Goal: Book appointment/travel/reservation

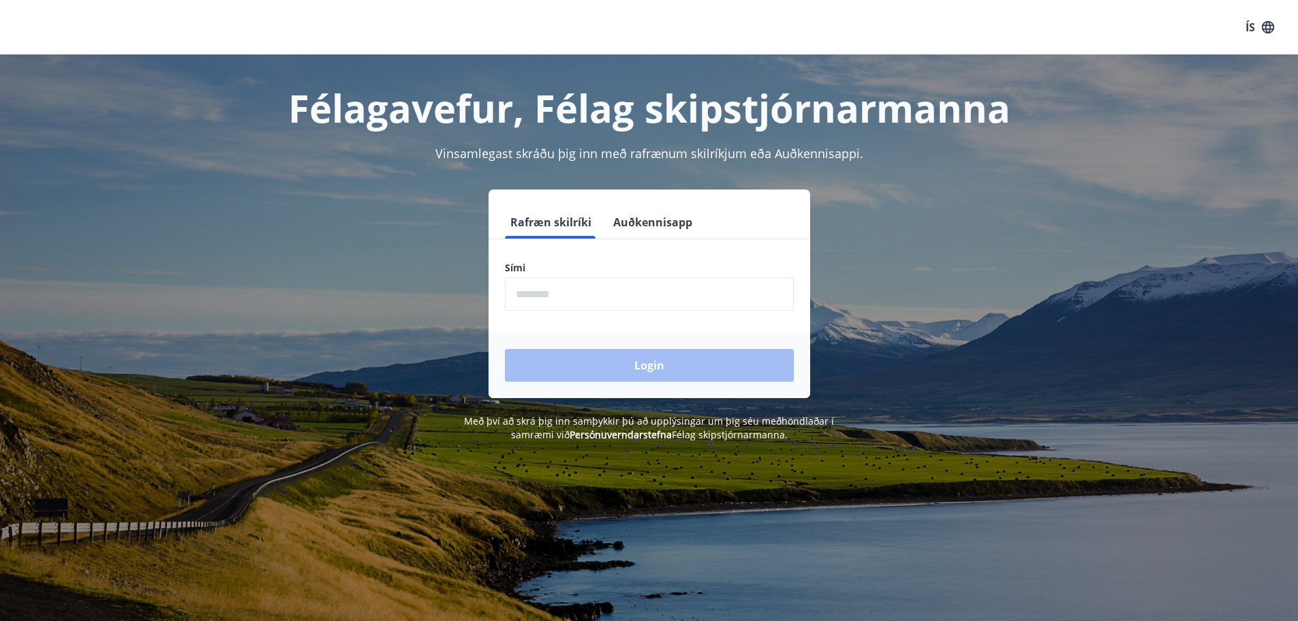
click at [574, 296] on input "phone" at bounding box center [649, 293] width 289 height 33
type input "********"
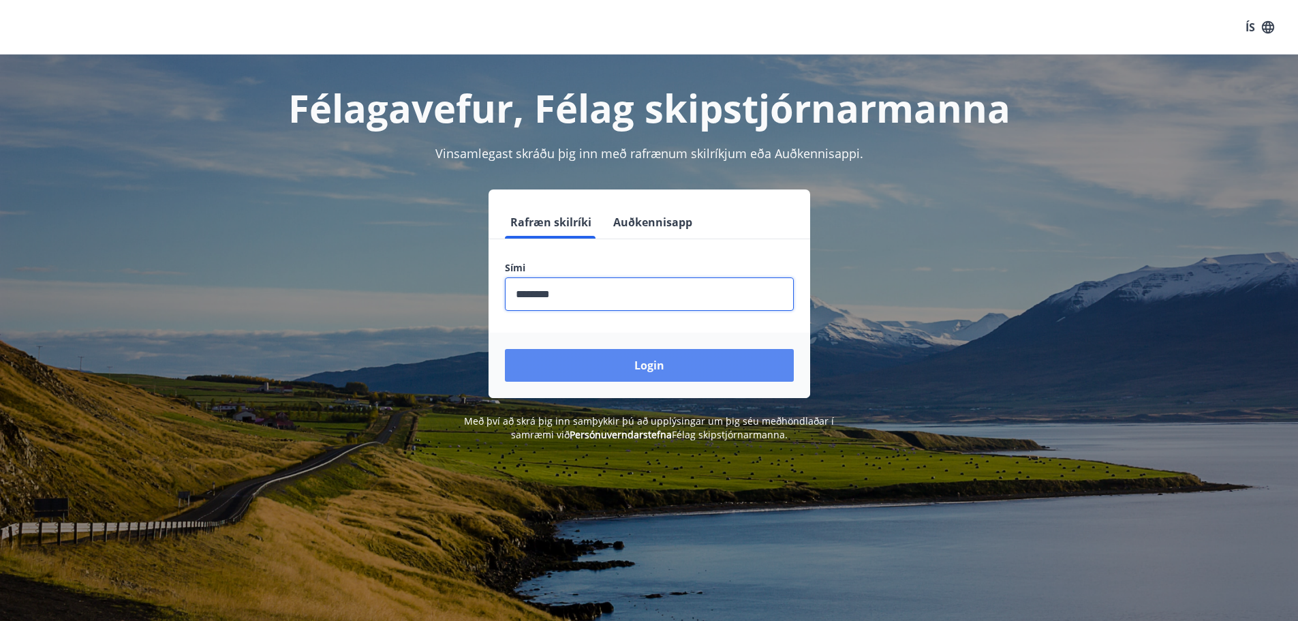
click at [662, 375] on button "Login" at bounding box center [649, 365] width 289 height 33
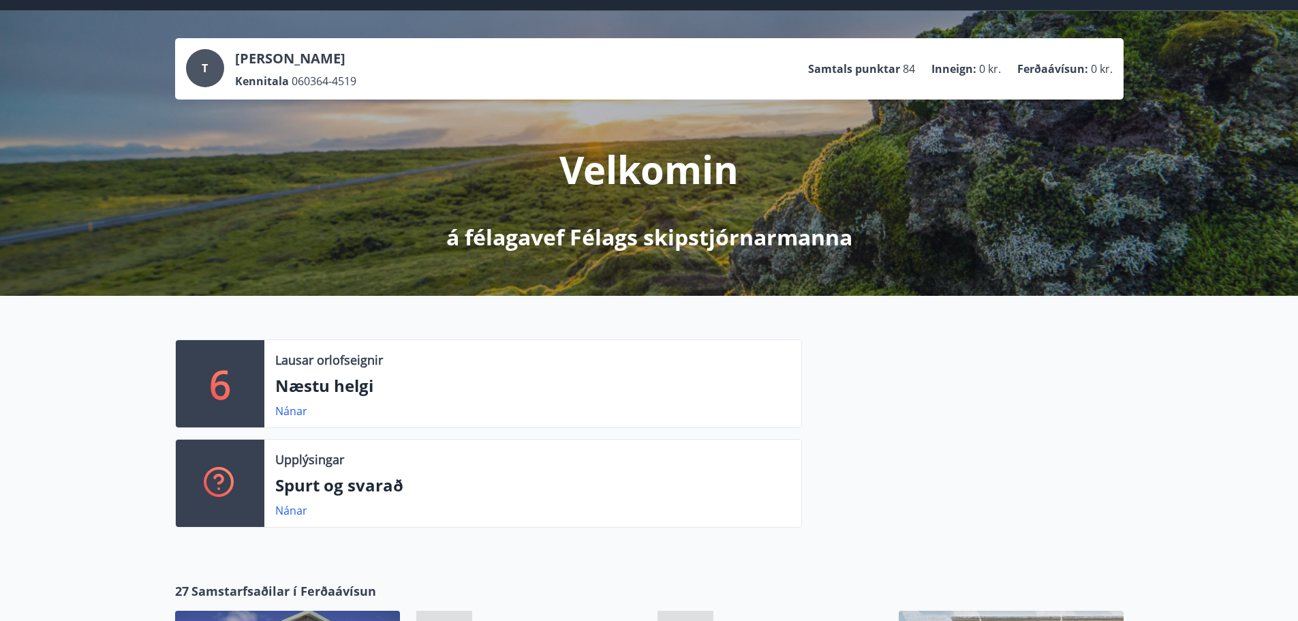
scroll to position [68, 0]
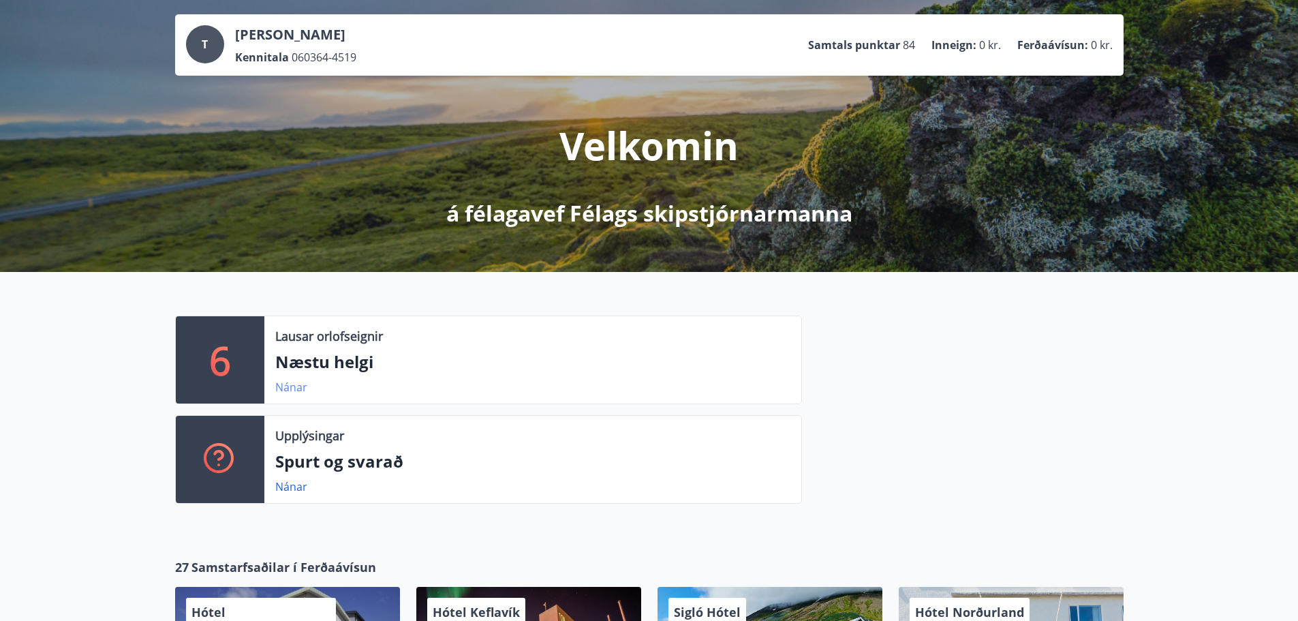
click at [288, 384] on link "Nánar" at bounding box center [291, 387] width 32 height 15
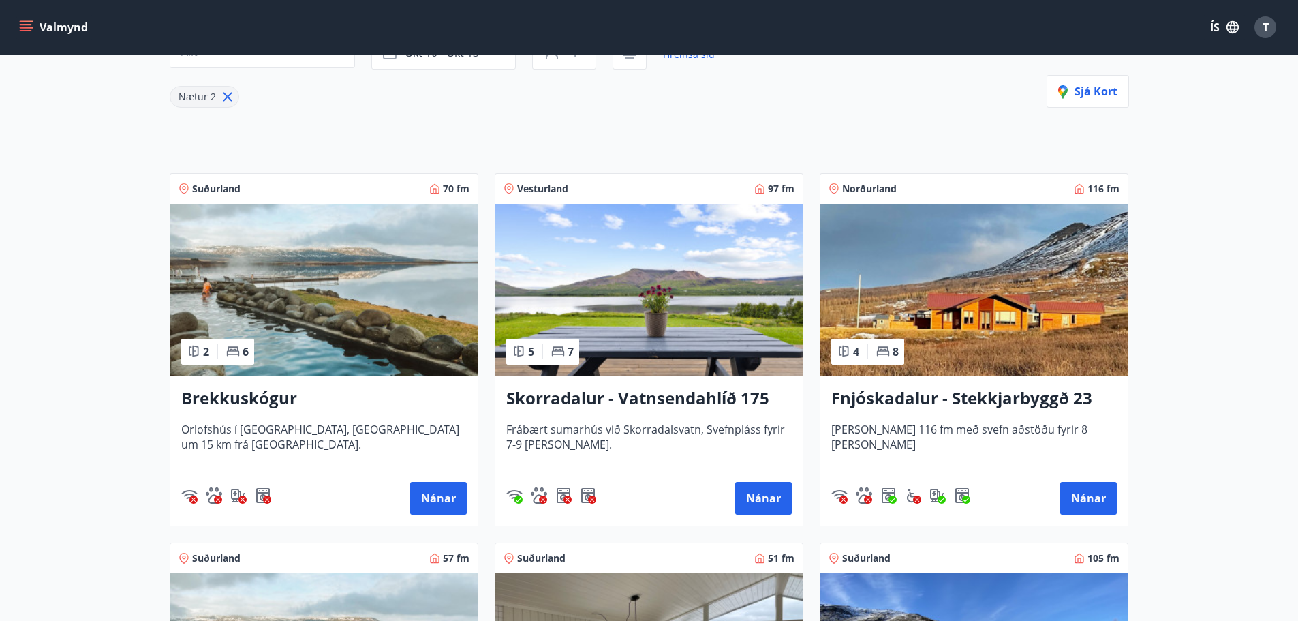
scroll to position [204, 0]
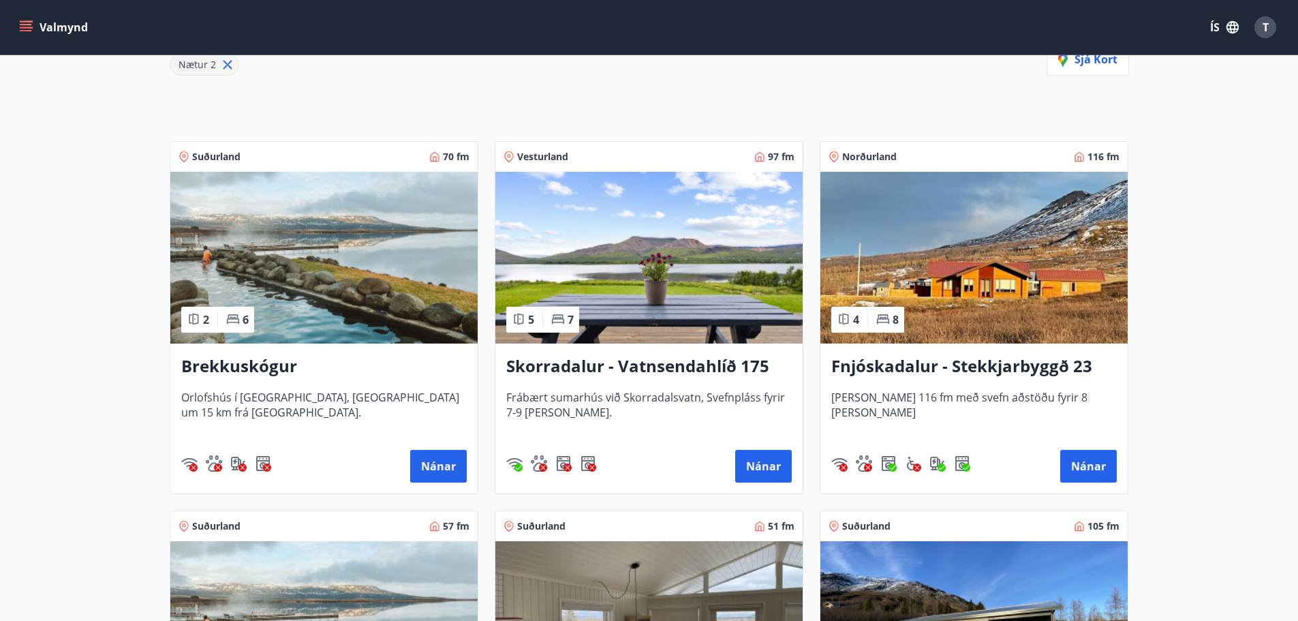
click at [919, 365] on h3 "Fnjóskadalur - Stekkjarbyggð 23" at bounding box center [974, 366] width 286 height 25
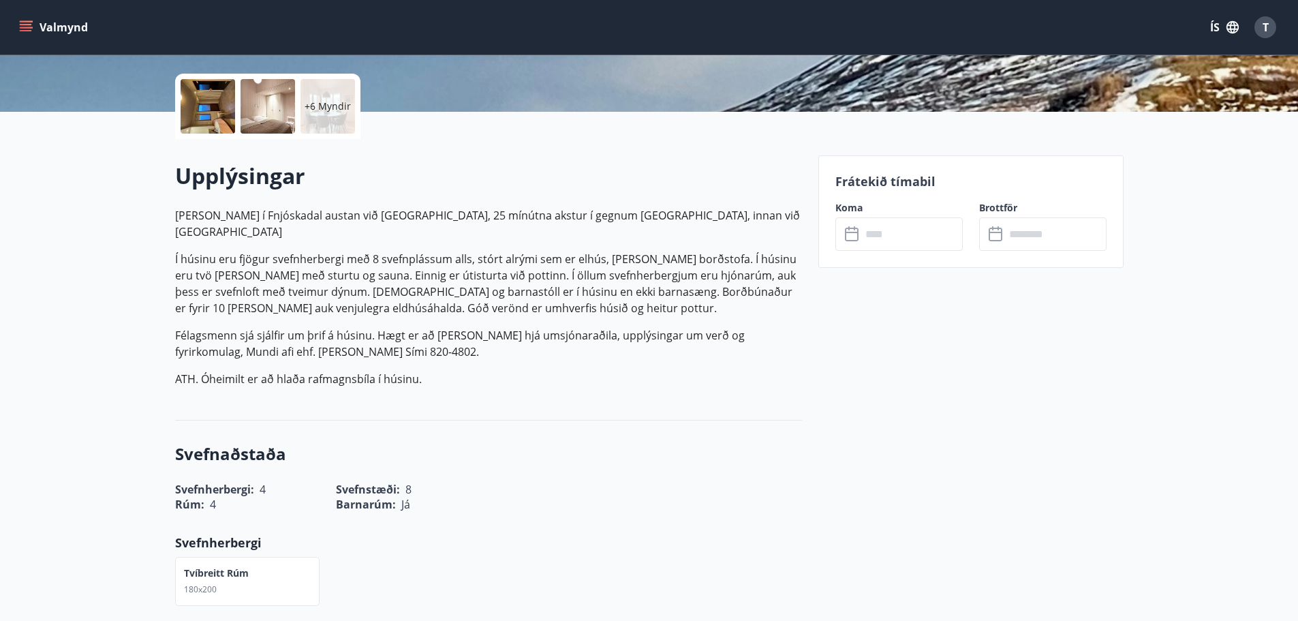
scroll to position [273, 0]
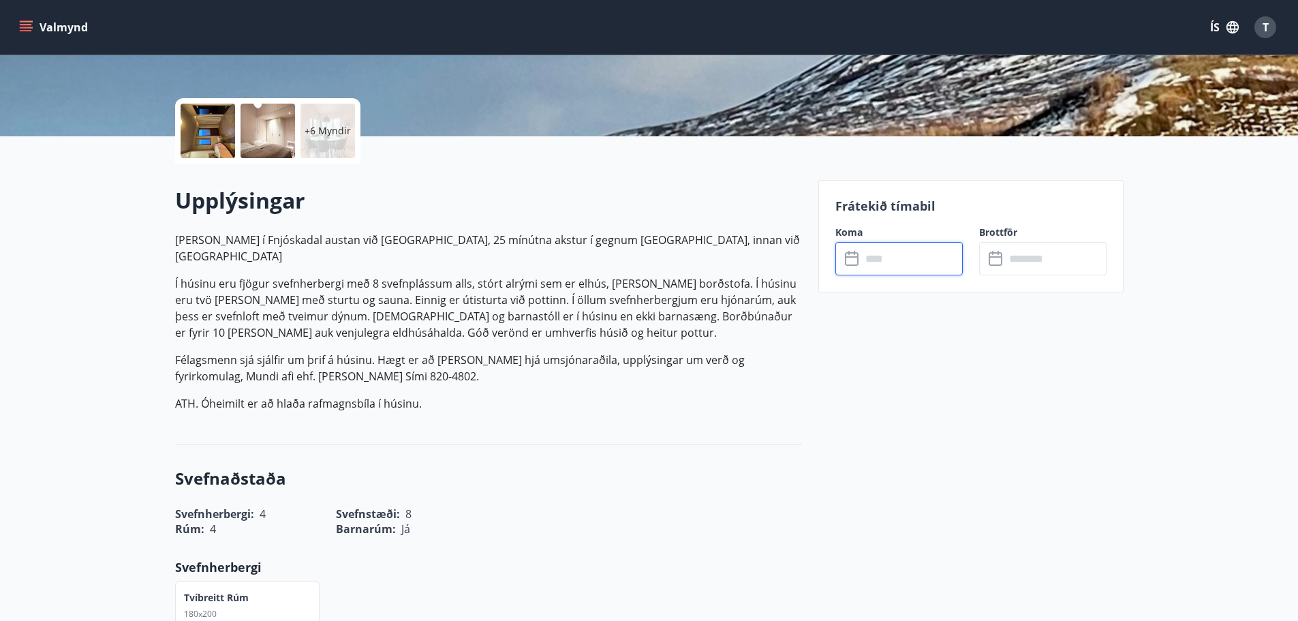
click at [885, 265] on input "text" at bounding box center [912, 258] width 102 height 33
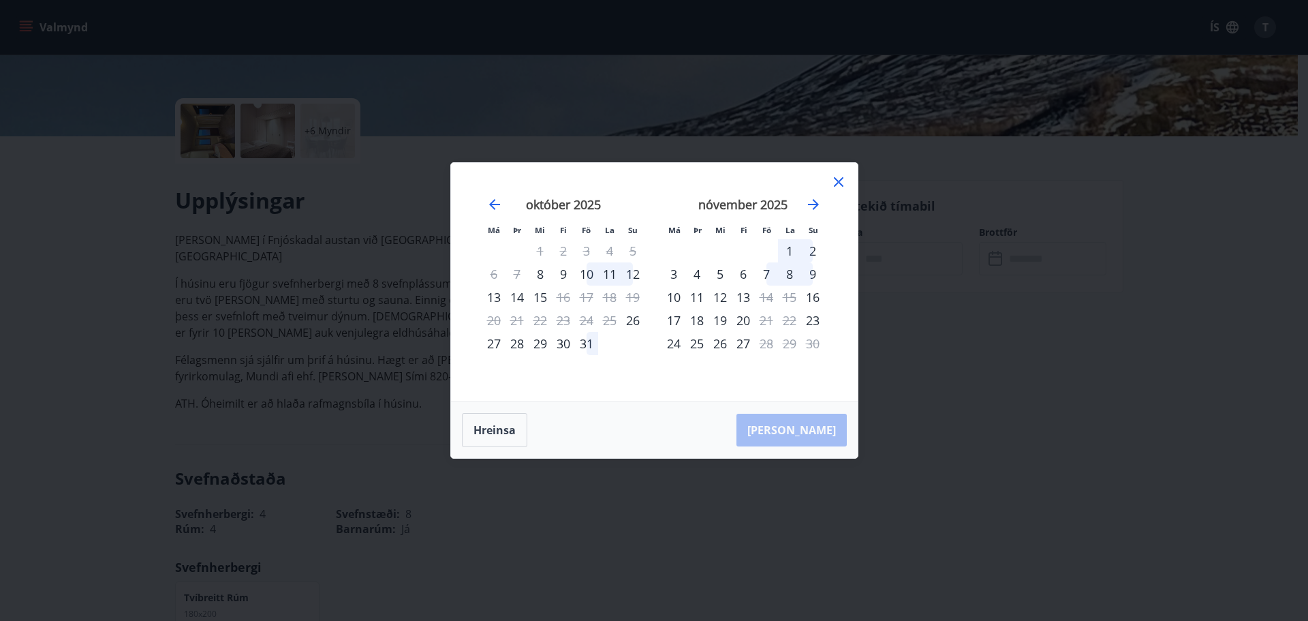
click at [837, 182] on icon at bounding box center [839, 182] width 16 height 16
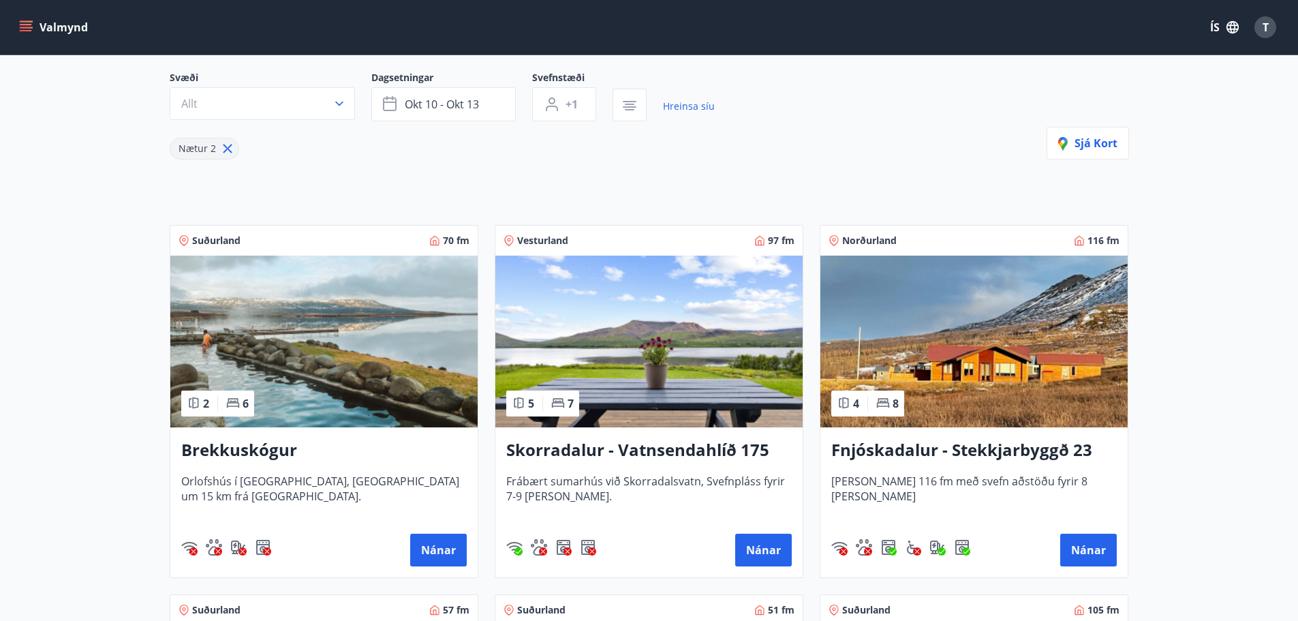
scroll to position [136, 0]
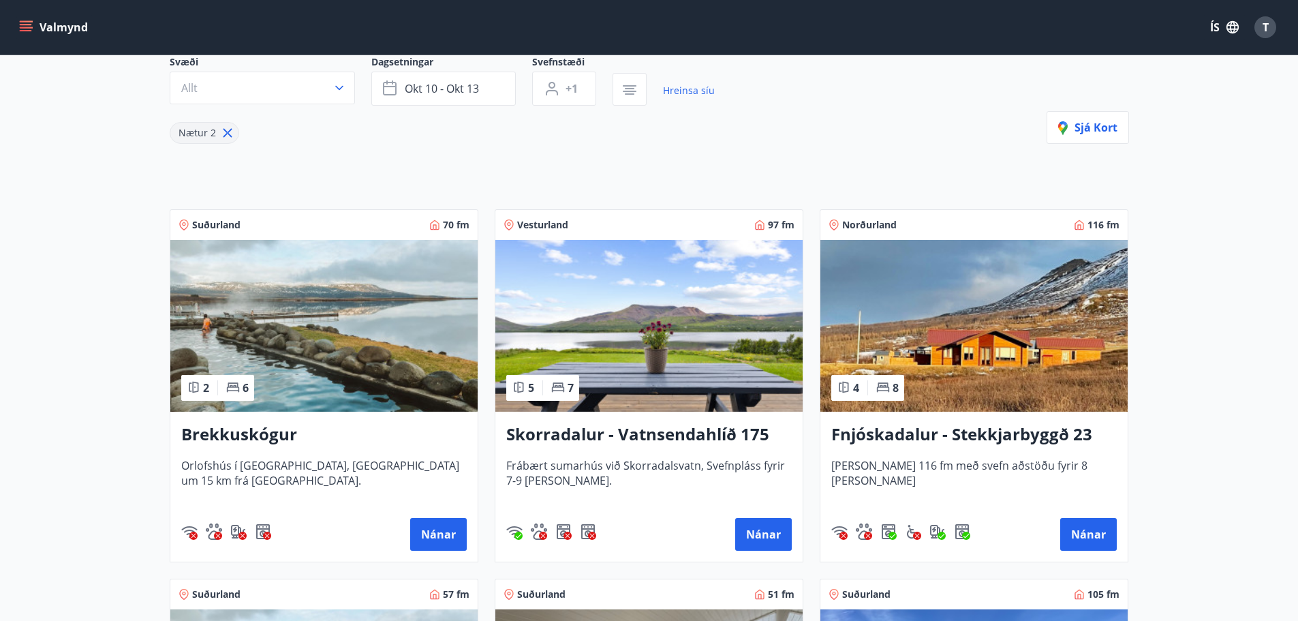
click at [644, 372] on img at bounding box center [648, 326] width 307 height 172
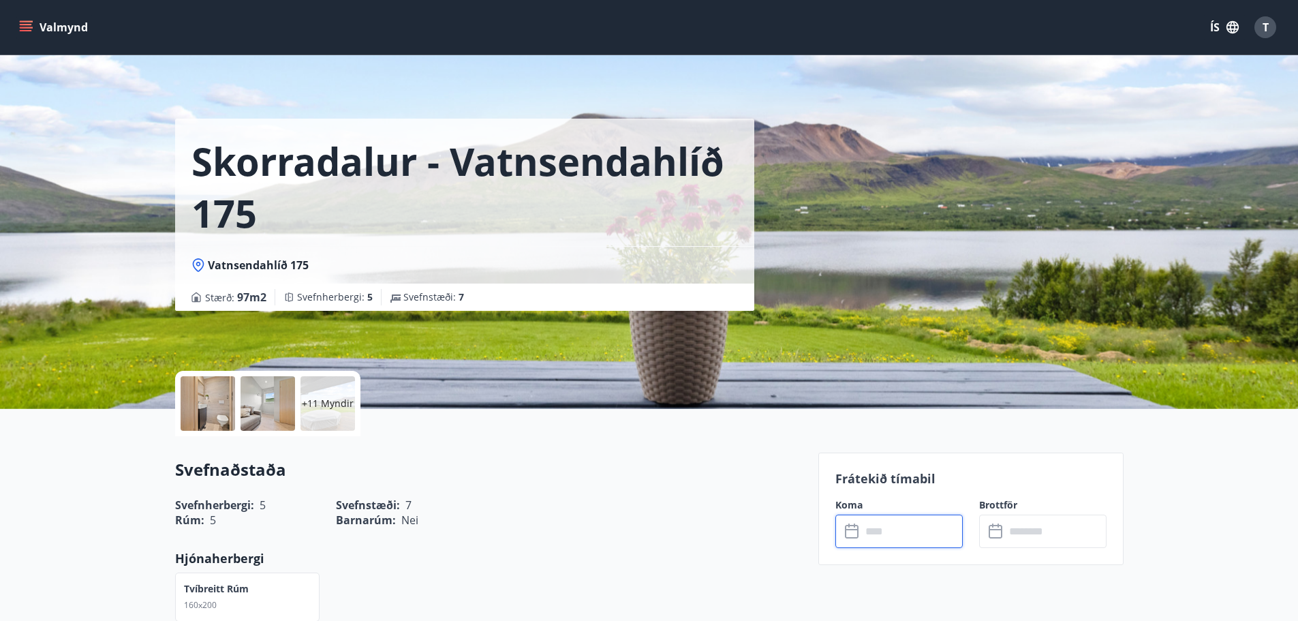
click at [902, 533] on input "text" at bounding box center [912, 530] width 102 height 33
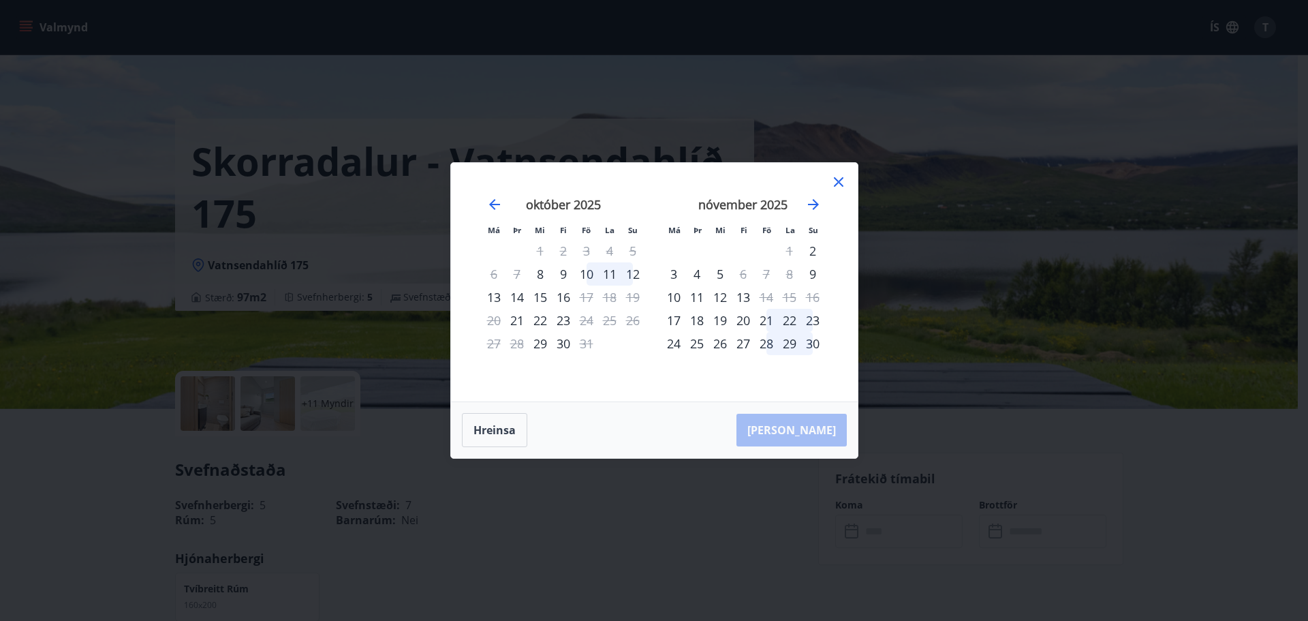
click at [838, 183] on icon at bounding box center [839, 182] width 16 height 16
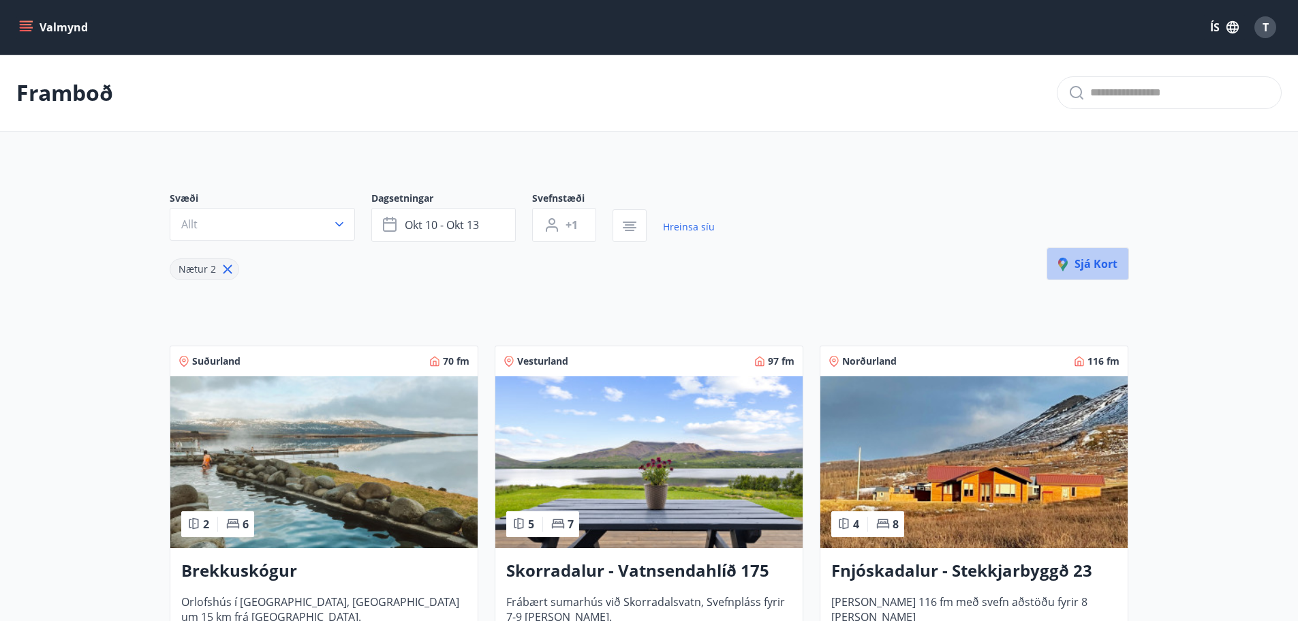
click at [1094, 266] on span "Sjá kort" at bounding box center [1087, 263] width 59 height 15
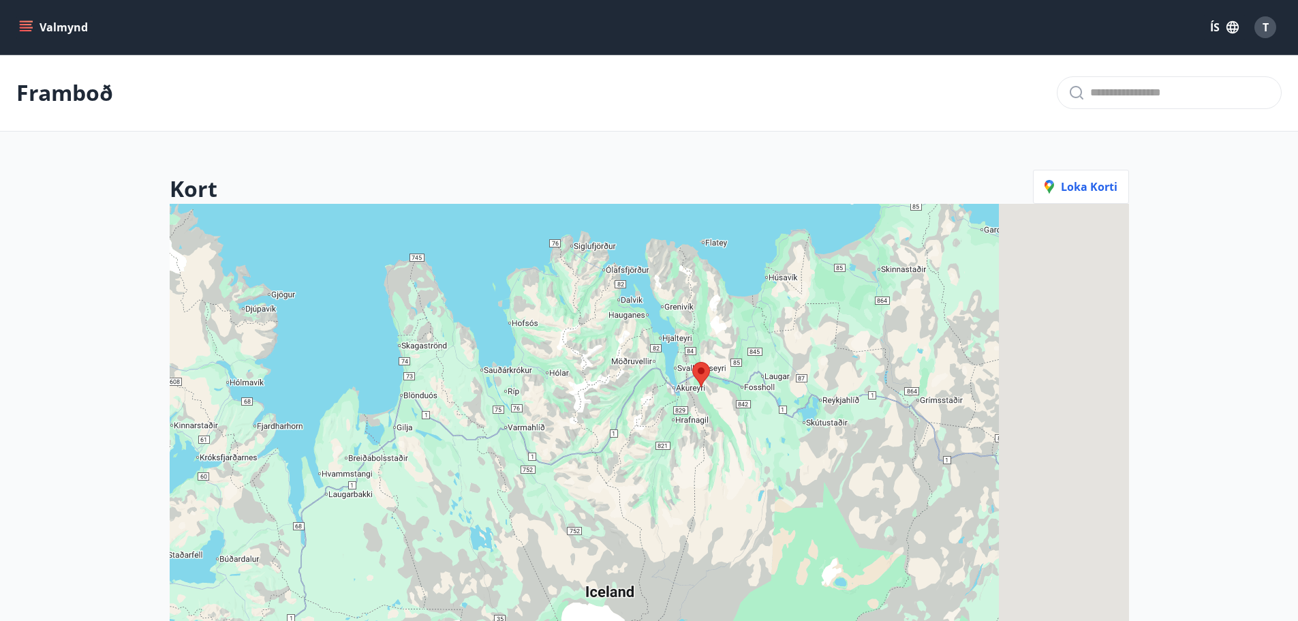
drag, startPoint x: 812, startPoint y: 392, endPoint x: 670, endPoint y: 448, distance: 152.4
click at [670, 448] on div at bounding box center [649, 514] width 959 height 621
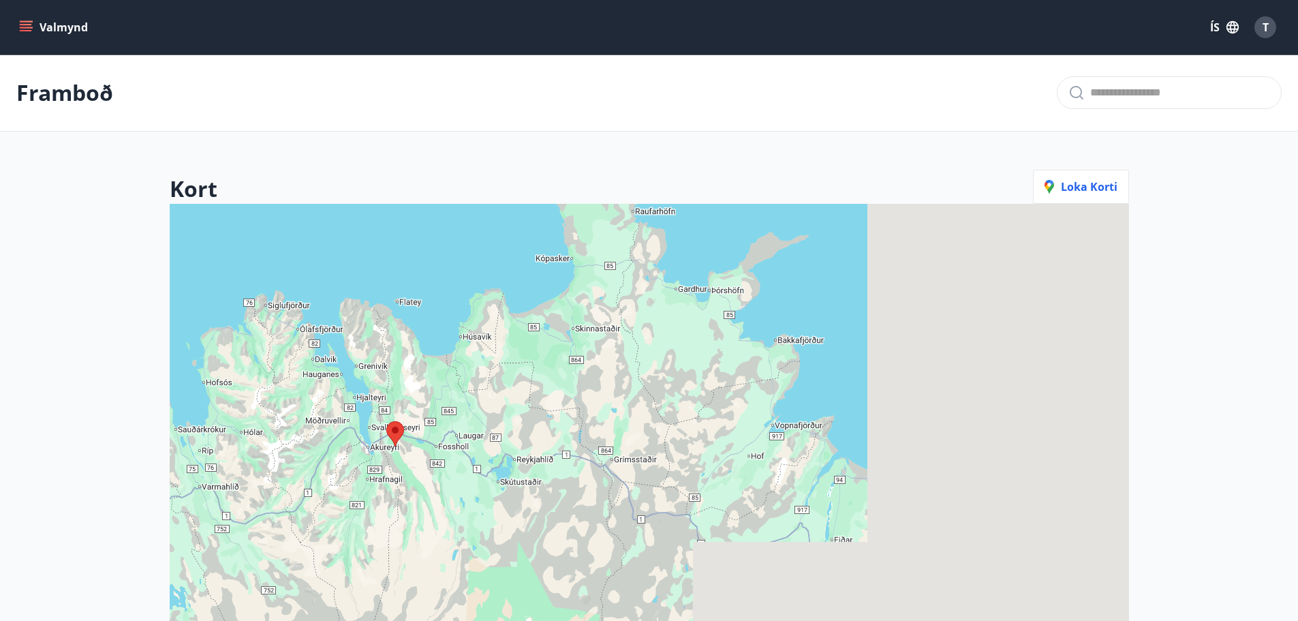
drag, startPoint x: 884, startPoint y: 386, endPoint x: 612, endPoint y: 440, distance: 277.2
click at [612, 440] on div at bounding box center [649, 514] width 959 height 621
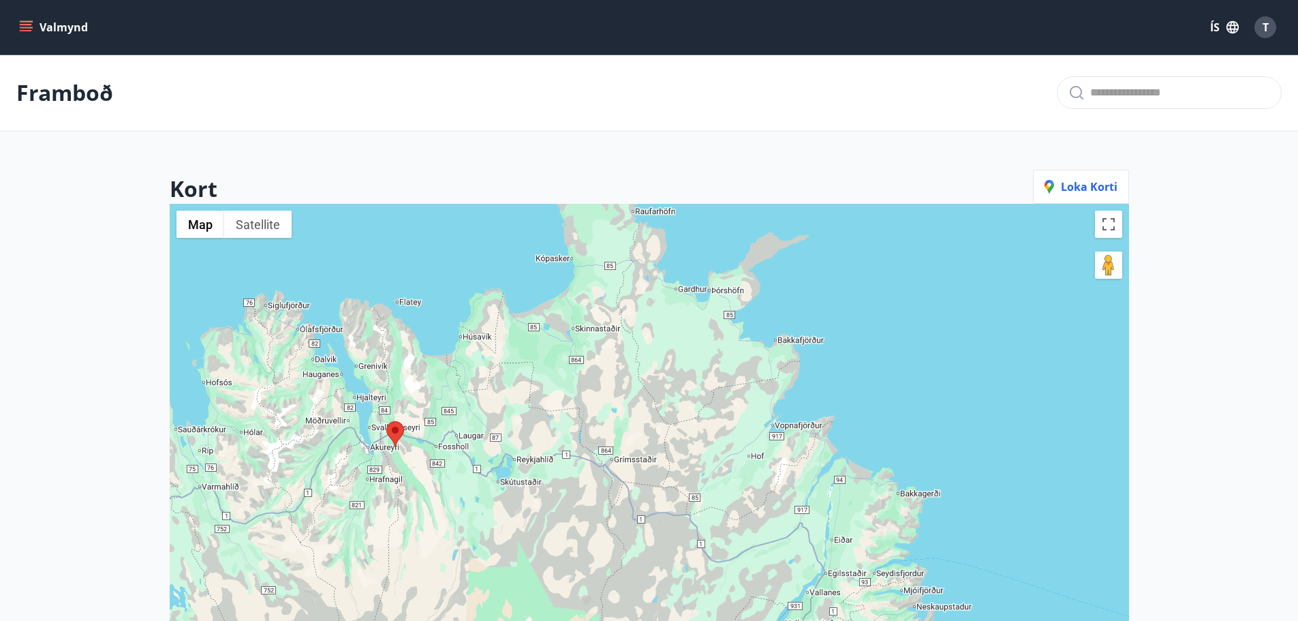
drag, startPoint x: 686, startPoint y: 466, endPoint x: 656, endPoint y: 290, distance: 178.5
click at [656, 290] on div at bounding box center [649, 514] width 959 height 621
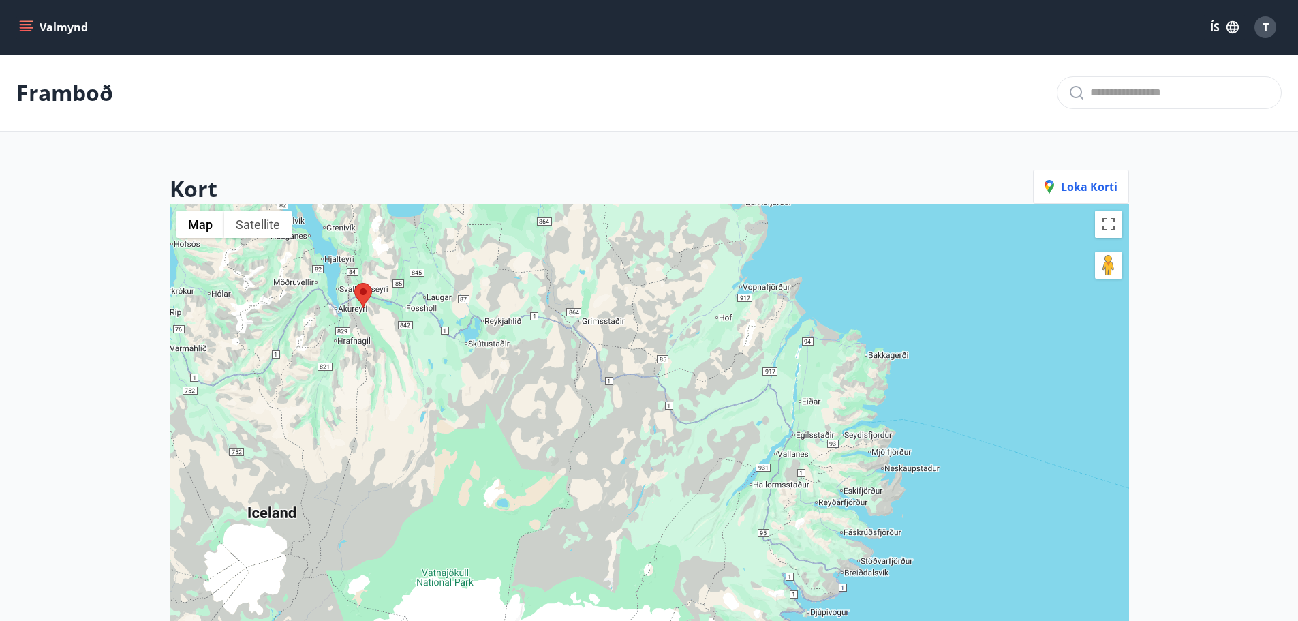
drag, startPoint x: 664, startPoint y: 435, endPoint x: 817, endPoint y: 326, distance: 187.6
click at [817, 326] on div at bounding box center [649, 514] width 959 height 621
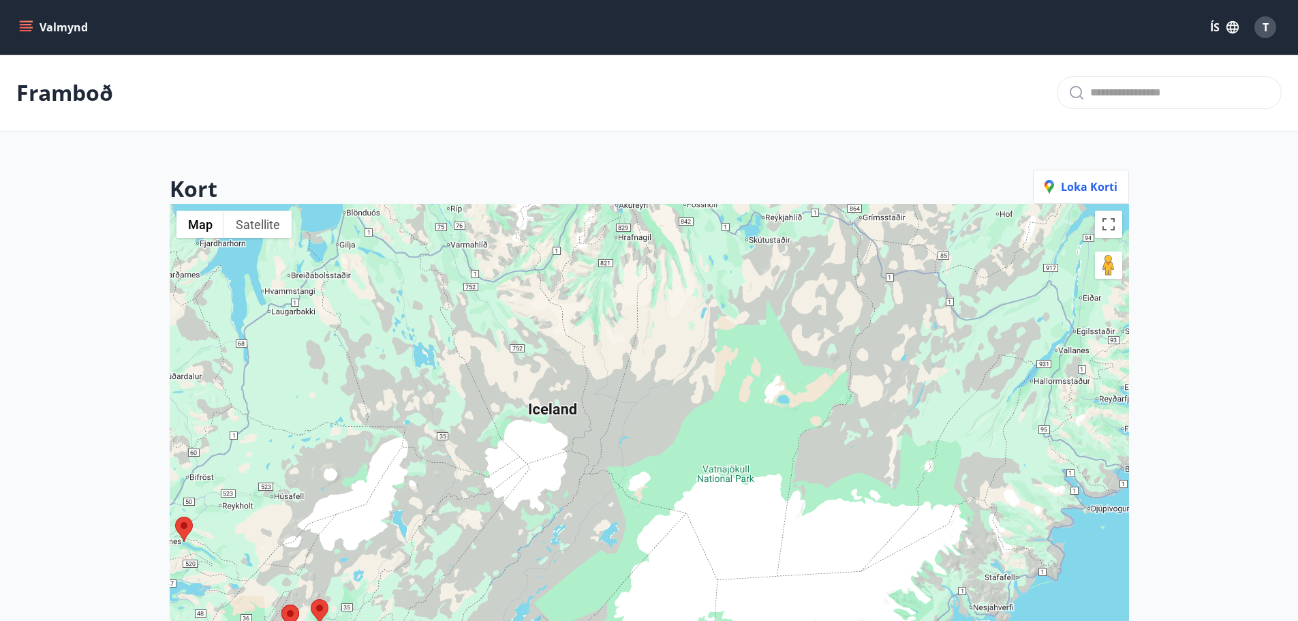
drag, startPoint x: 542, startPoint y: 393, endPoint x: 927, endPoint y: 288, distance: 398.9
click at [927, 288] on div at bounding box center [649, 514] width 959 height 621
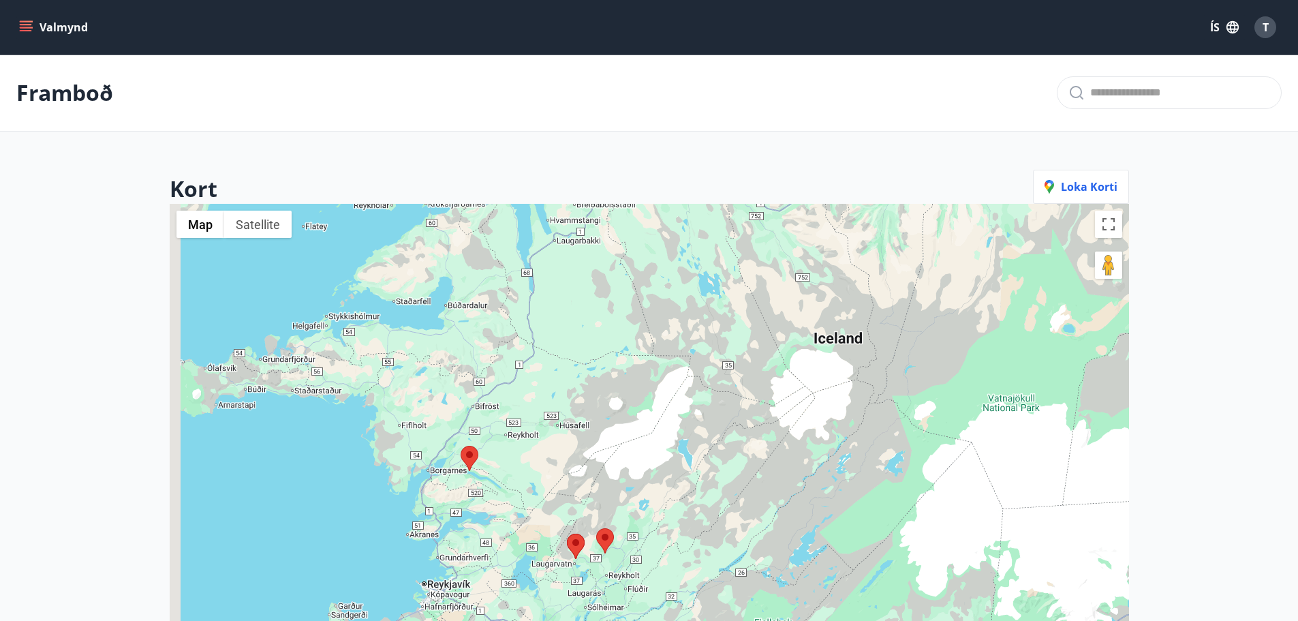
drag, startPoint x: 621, startPoint y: 378, endPoint x: 830, endPoint y: 338, distance: 212.4
click at [830, 338] on div at bounding box center [649, 514] width 959 height 621
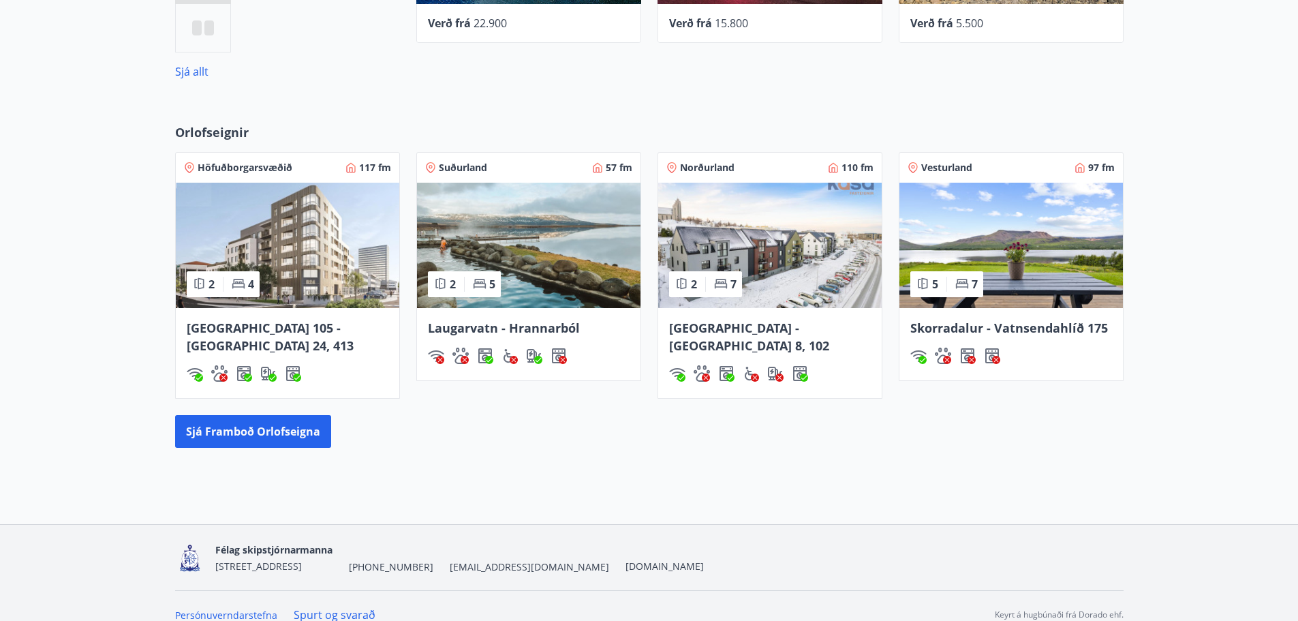
scroll to position [767, 0]
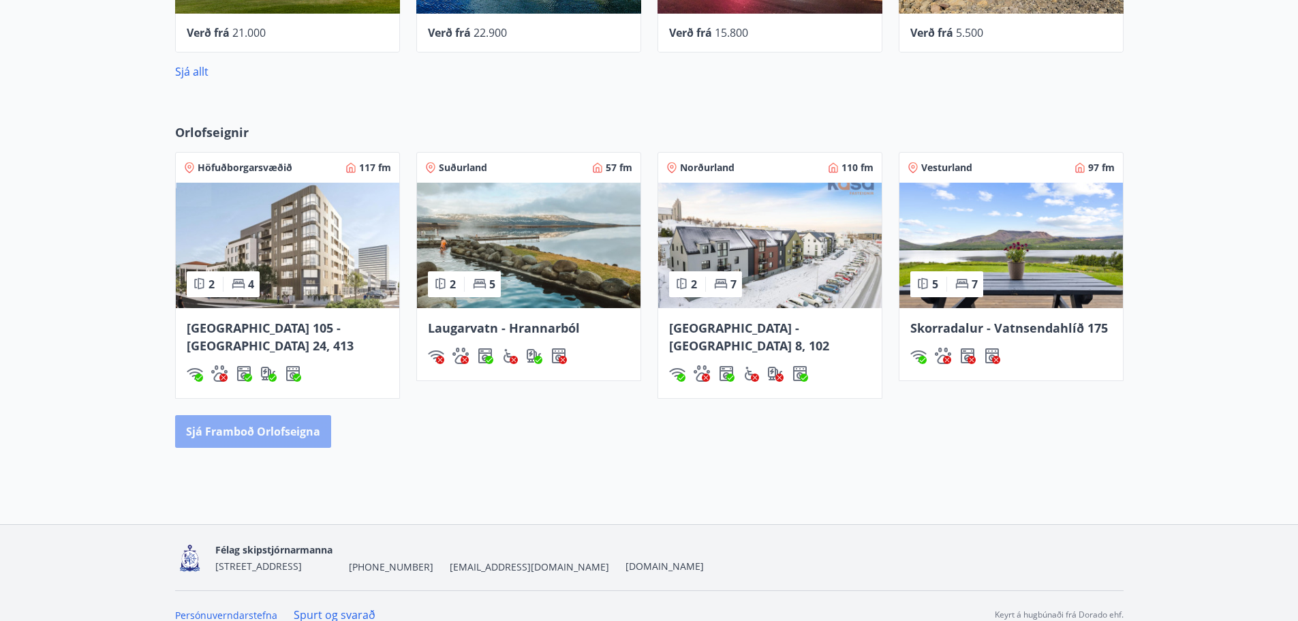
click at [268, 415] on button "Sjá framboð orlofseigna" at bounding box center [253, 431] width 156 height 33
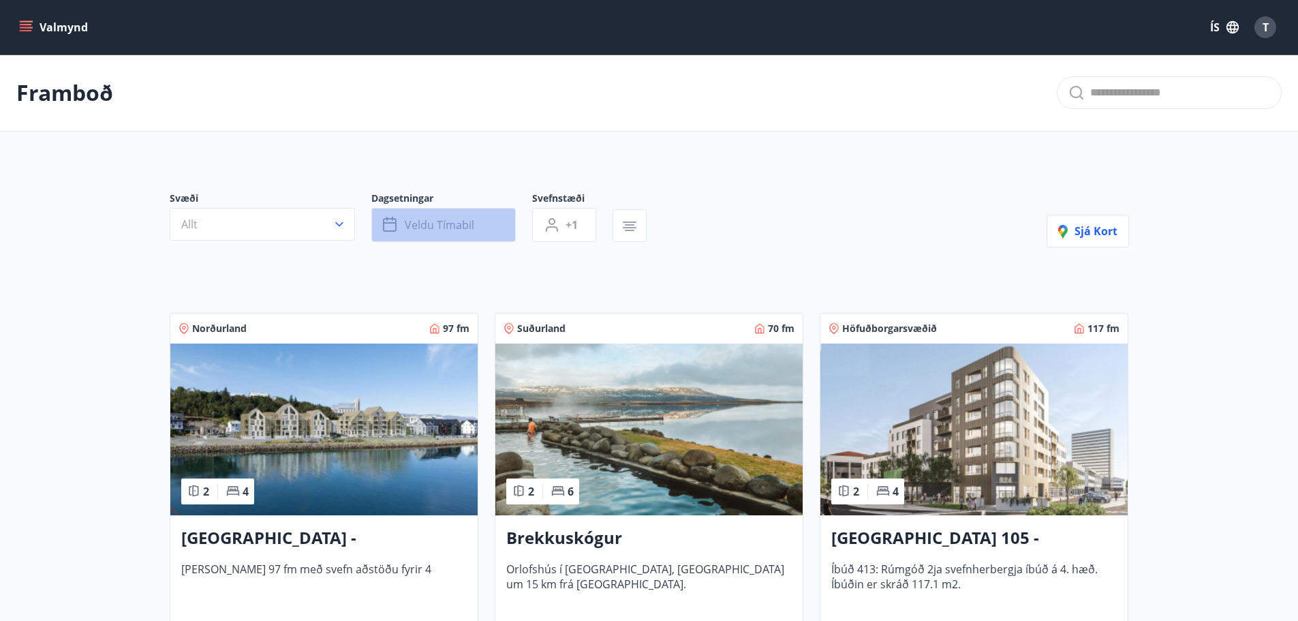
click at [437, 219] on span "Veldu tímabil" at bounding box center [440, 224] width 70 height 15
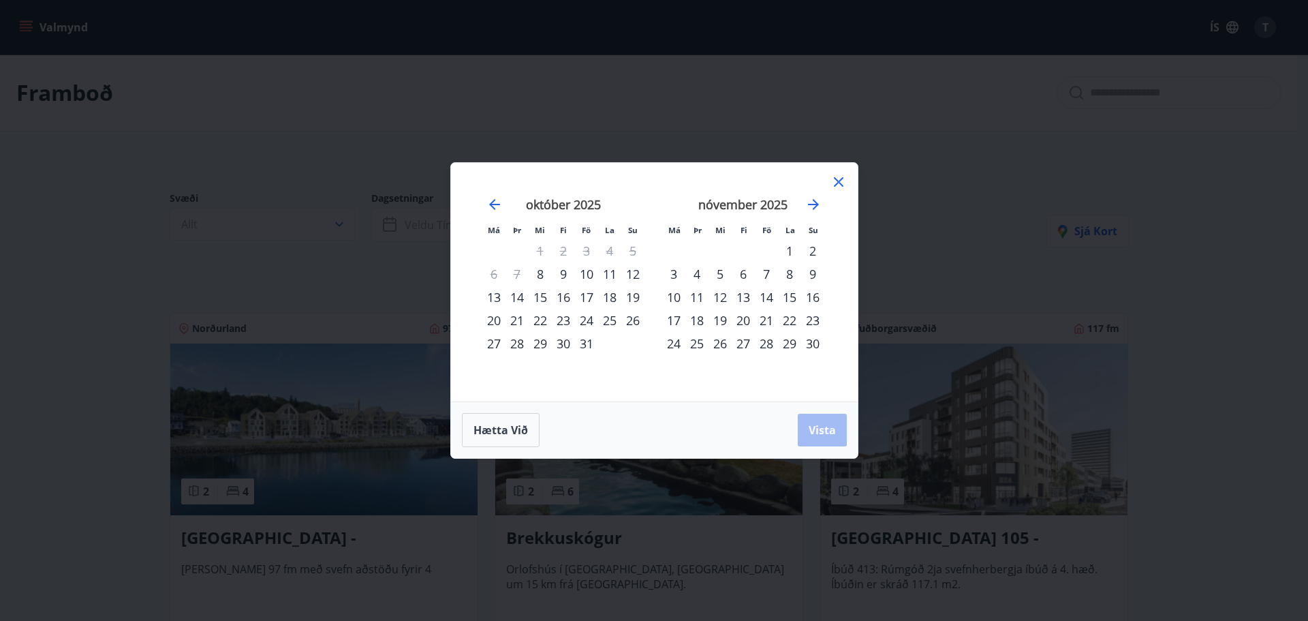
click at [592, 297] on div "17" at bounding box center [586, 297] width 23 height 23
click at [517, 324] on div "21" at bounding box center [517, 320] width 23 height 23
click at [832, 430] on span "Vista" at bounding box center [822, 430] width 27 height 15
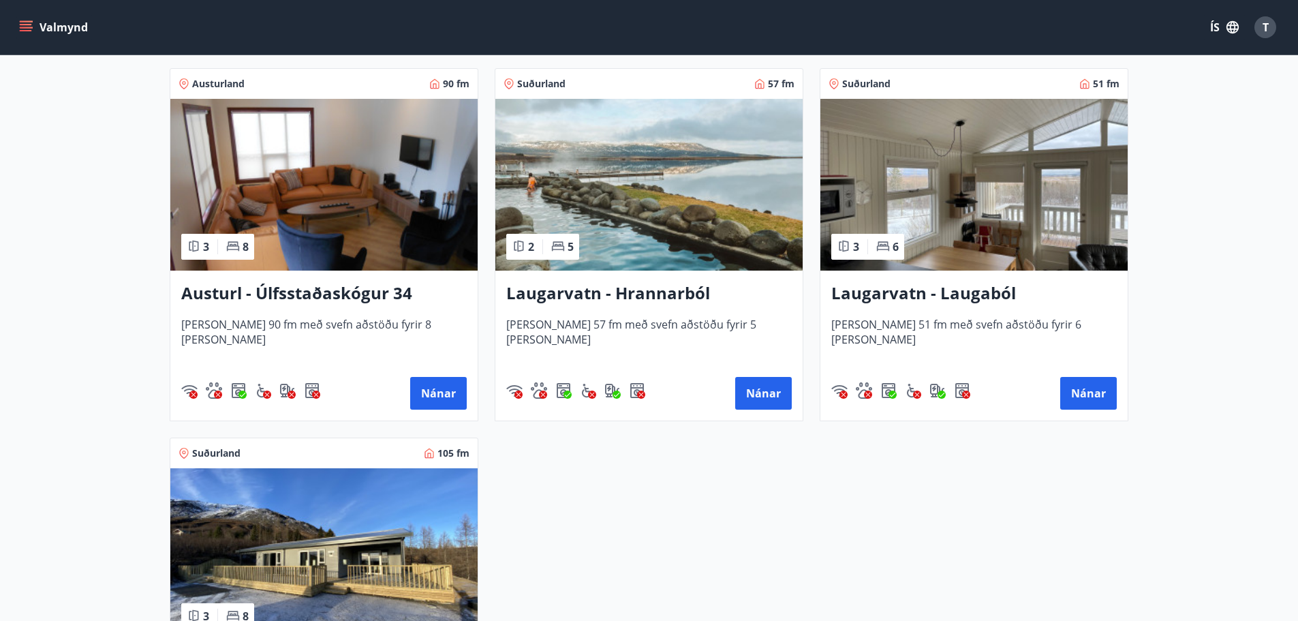
scroll to position [954, 0]
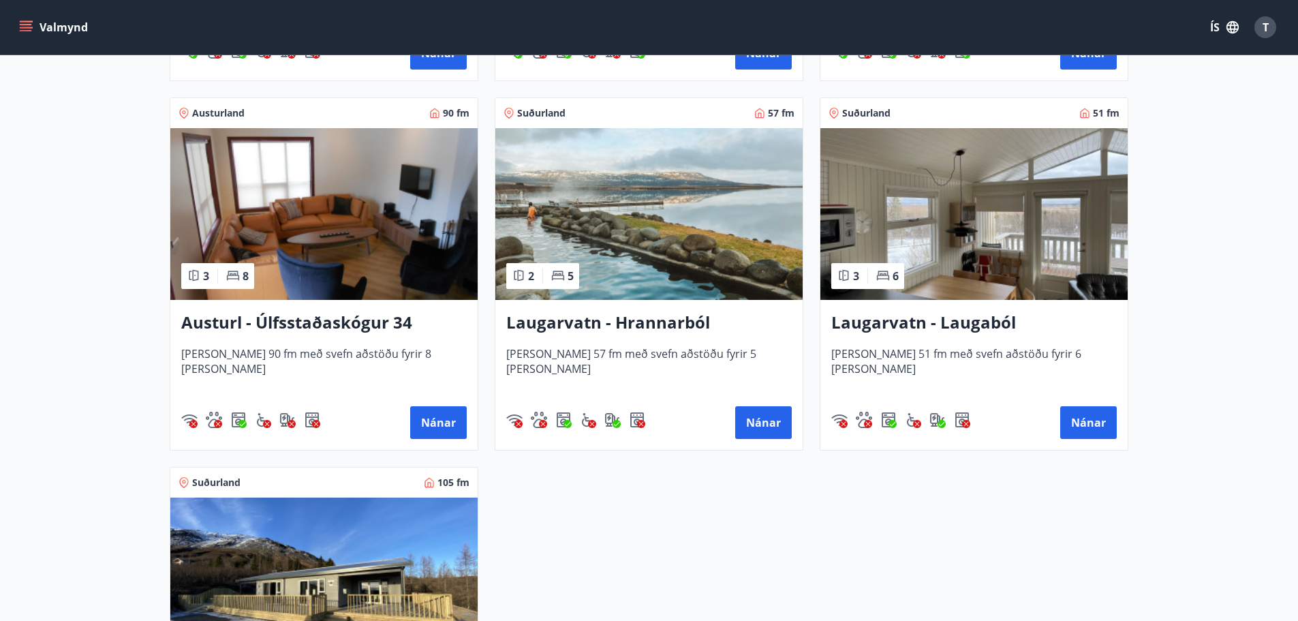
click at [336, 322] on h3 "Austurl - Úlfsstaðaskógur 34" at bounding box center [324, 323] width 286 height 25
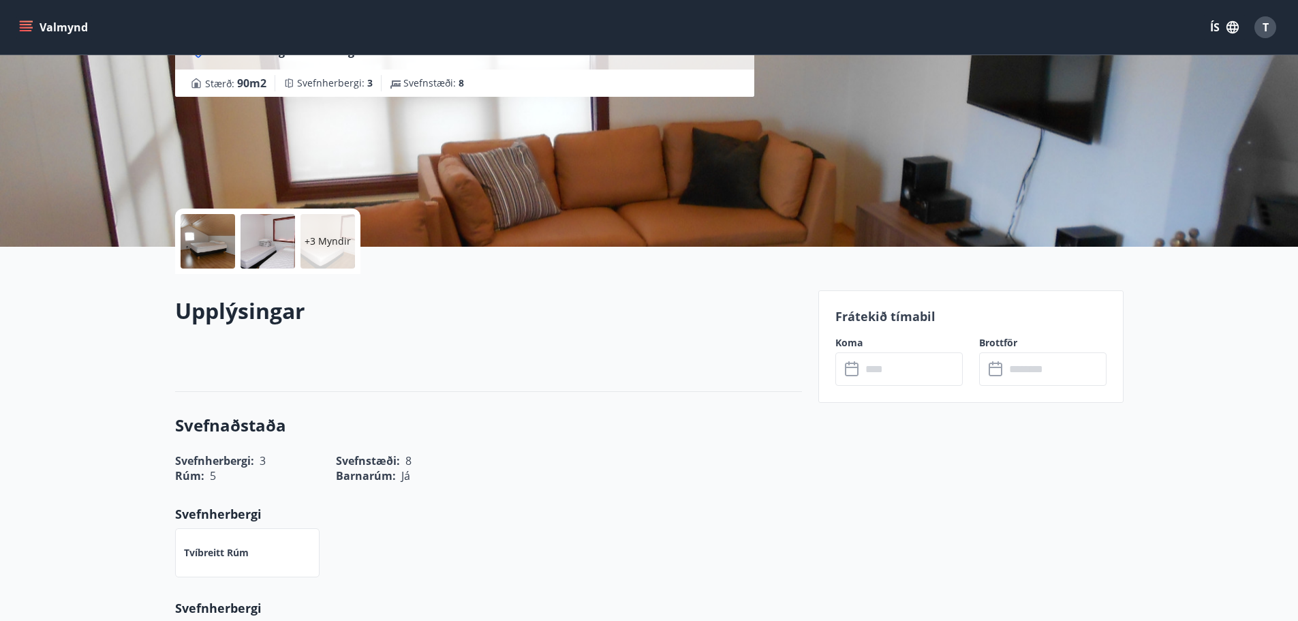
scroll to position [204, 0]
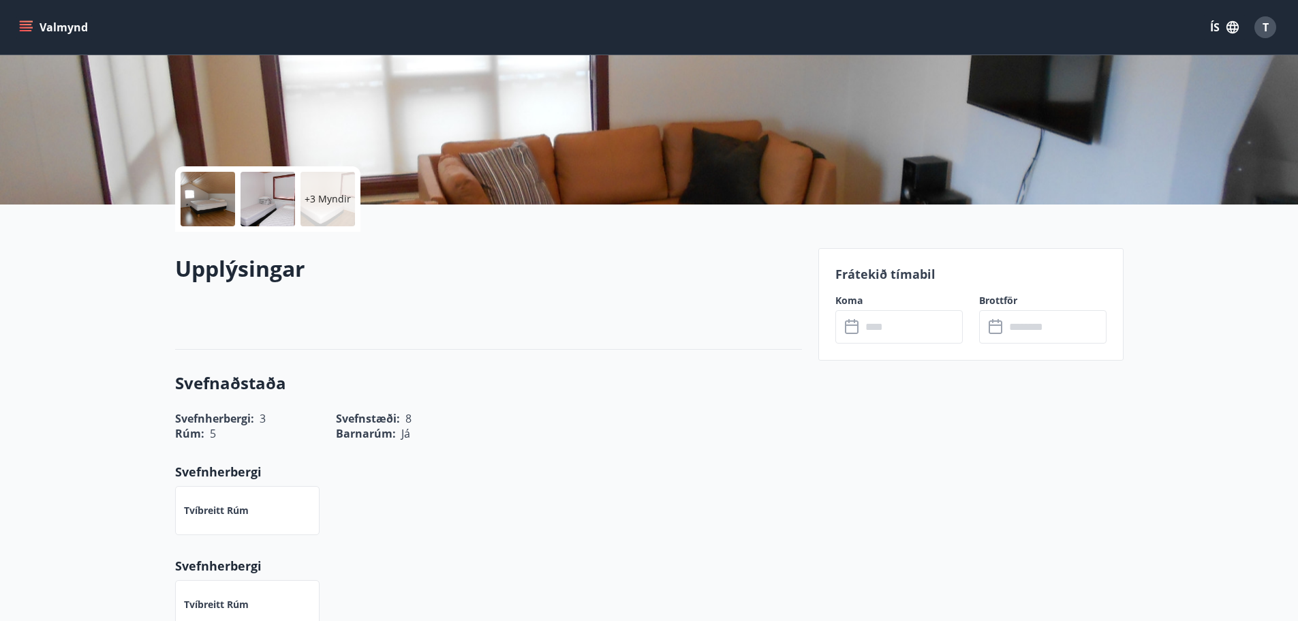
click at [900, 330] on input "text" at bounding box center [912, 326] width 102 height 33
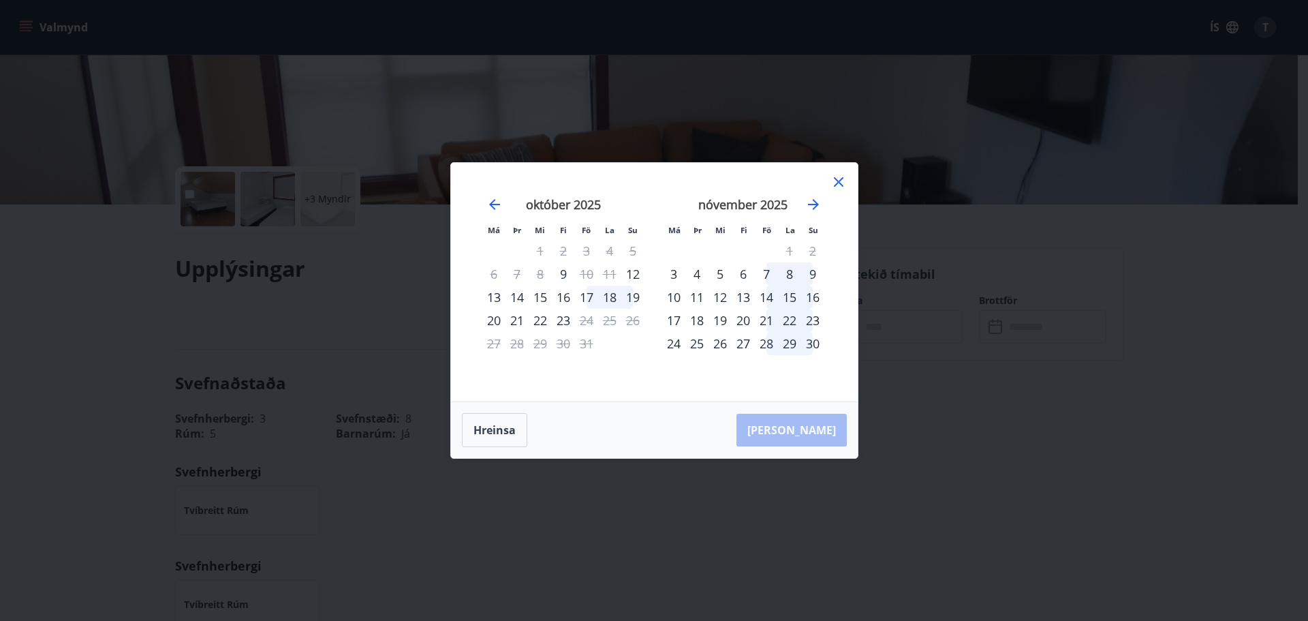
click at [839, 187] on icon at bounding box center [839, 182] width 16 height 16
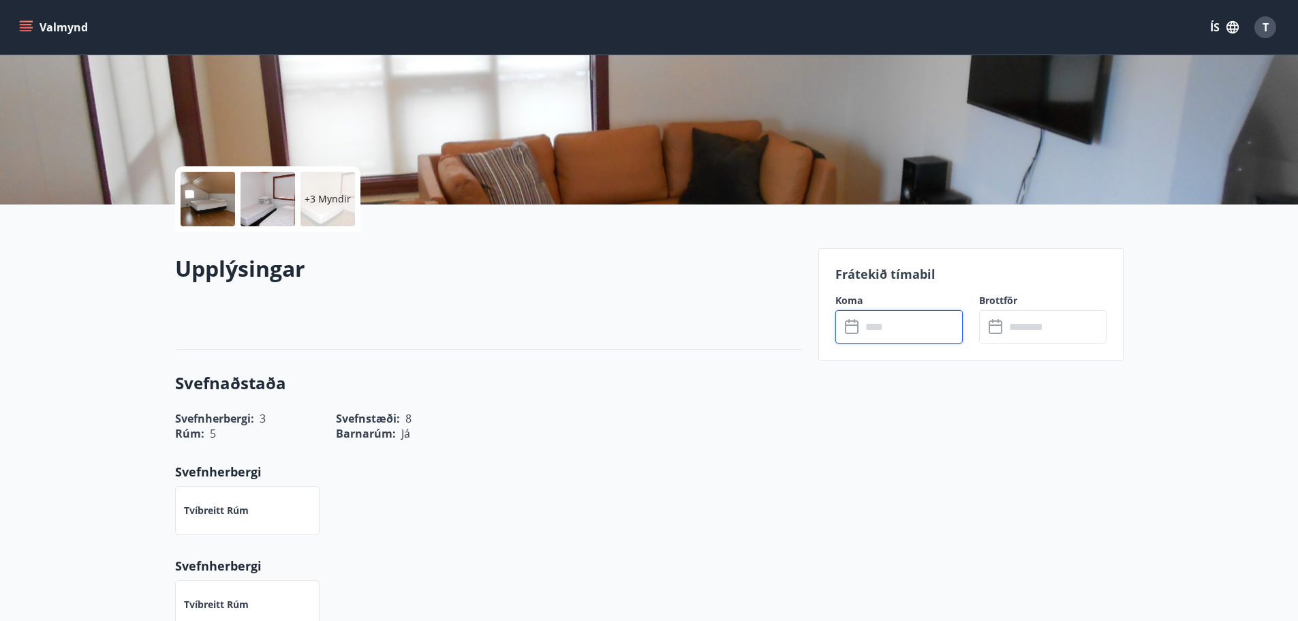
scroll to position [341, 0]
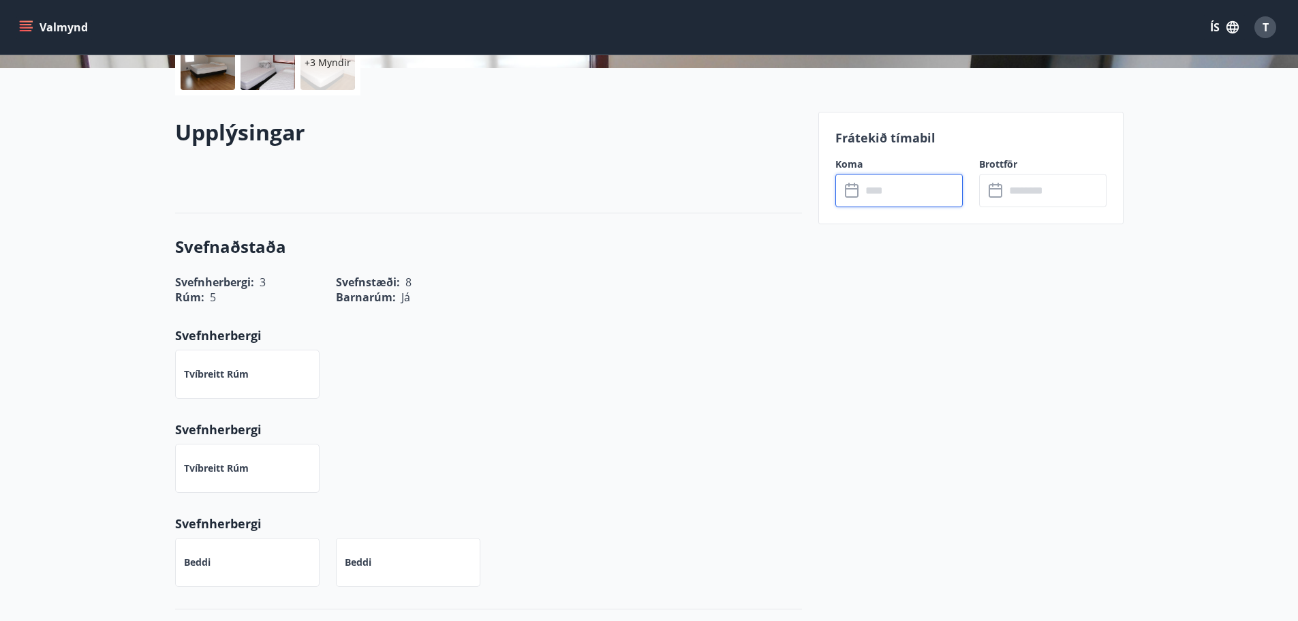
click at [912, 194] on input "text" at bounding box center [912, 190] width 102 height 33
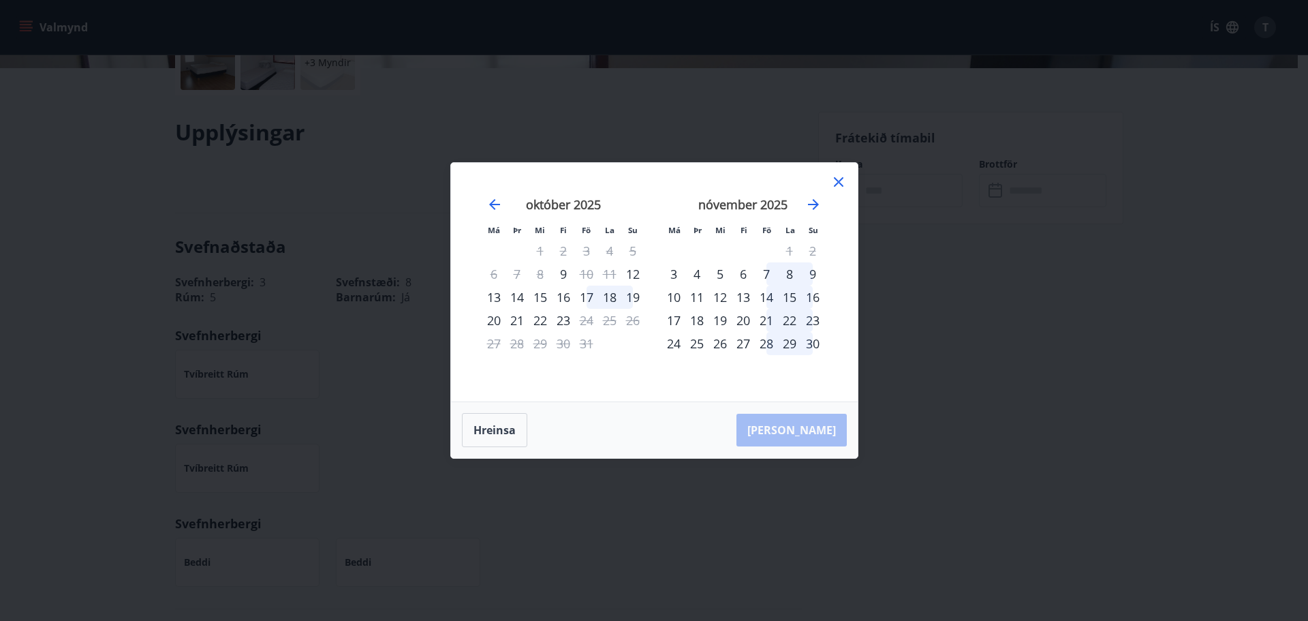
click at [592, 298] on div "17" at bounding box center [586, 297] width 23 height 23
click at [705, 495] on div "Má Þr Mi Fi Fö La Su Má Þr Mi Fi Fö La Su [DATE] 1 2 3 4 5 6 7 8 9 10 11 12 13 …" at bounding box center [654, 310] width 1308 height 621
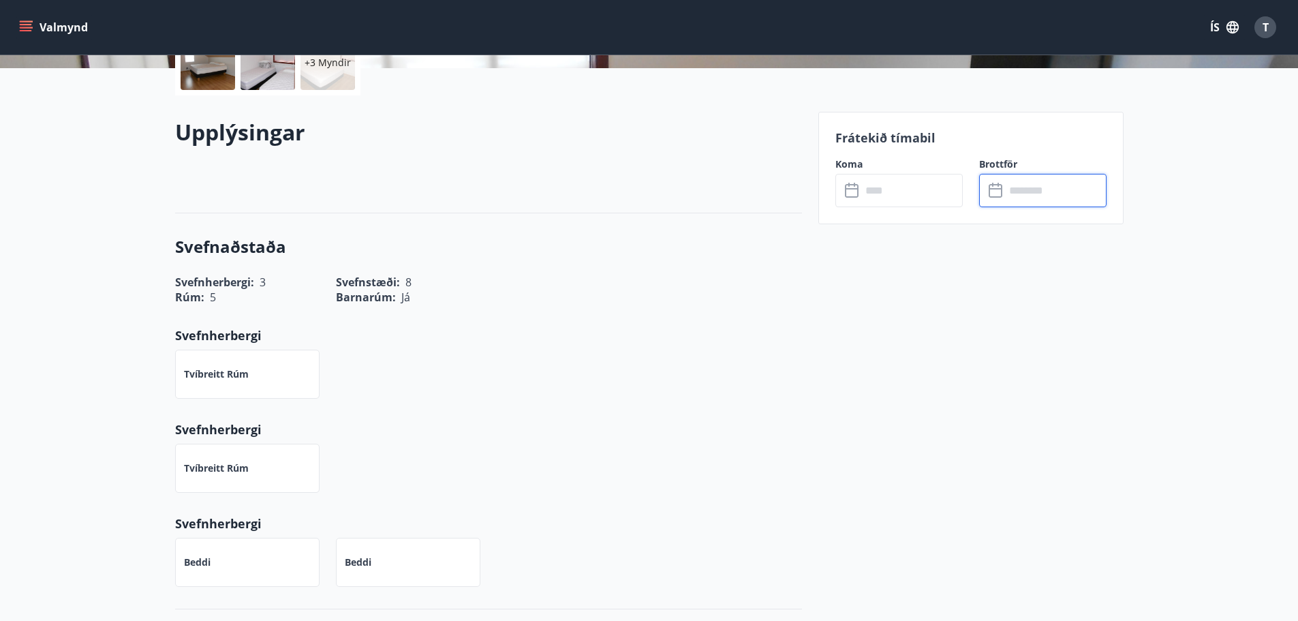
click at [1026, 195] on input "text" at bounding box center [1056, 190] width 102 height 33
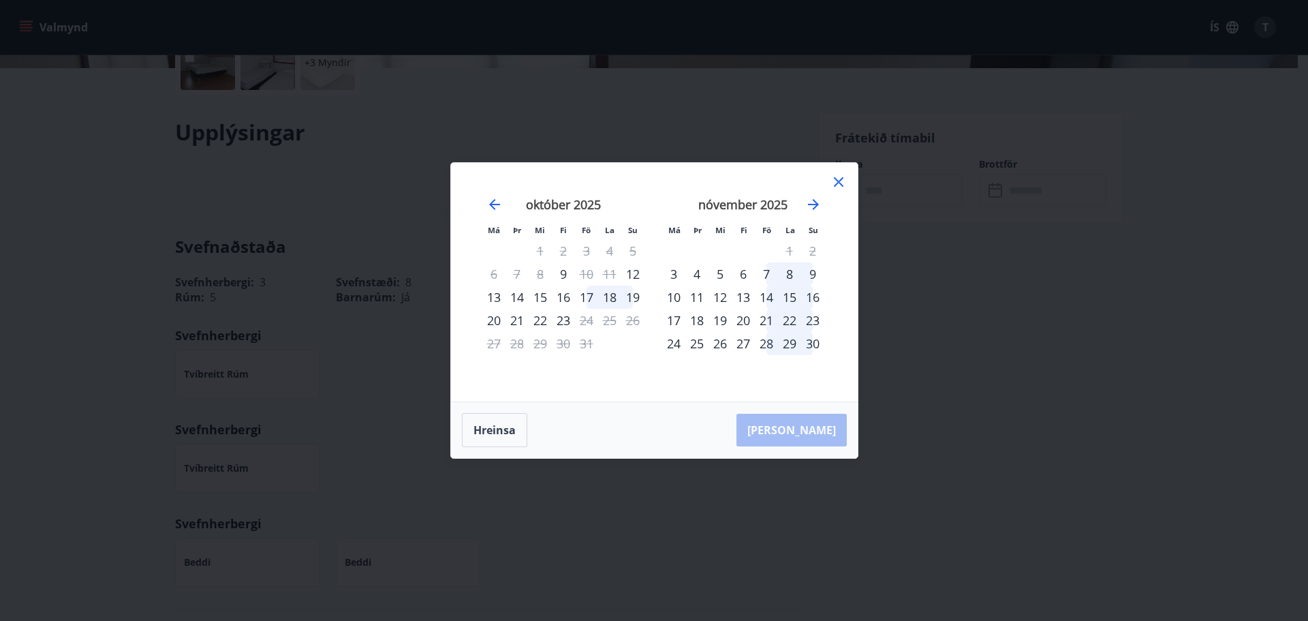
click at [536, 322] on div "22" at bounding box center [540, 320] width 23 height 23
click at [799, 429] on button "[PERSON_NAME]" at bounding box center [792, 430] width 110 height 33
click at [837, 181] on icon at bounding box center [839, 182] width 16 height 16
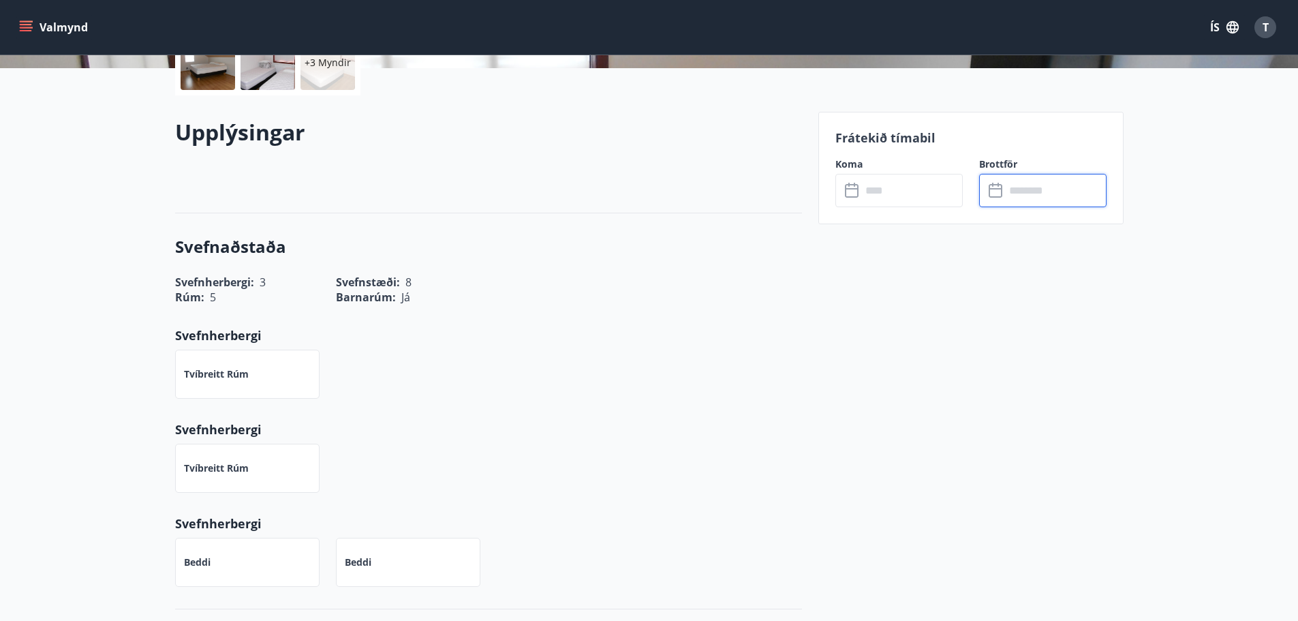
click at [896, 187] on input "text" at bounding box center [912, 190] width 102 height 33
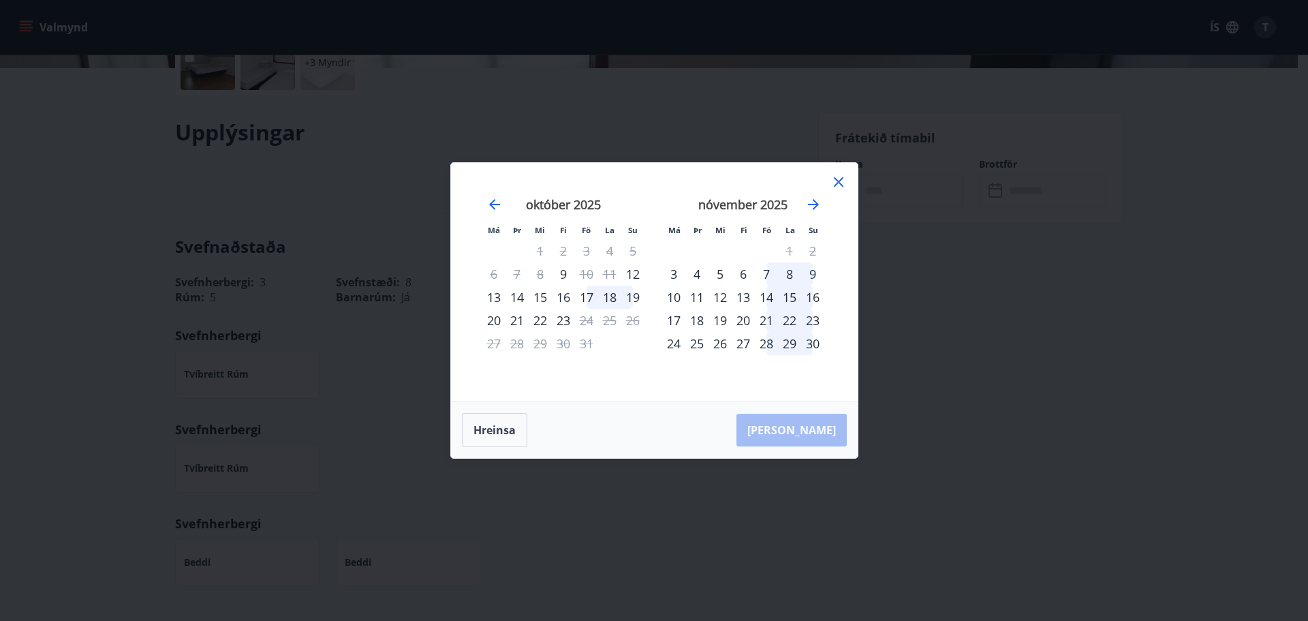
click at [591, 296] on div "17" at bounding box center [586, 297] width 23 height 23
click at [503, 432] on button "Hreinsa" at bounding box center [494, 430] width 65 height 34
click at [586, 299] on div "17" at bounding box center [586, 297] width 23 height 23
click at [839, 183] on icon at bounding box center [839, 182] width 16 height 16
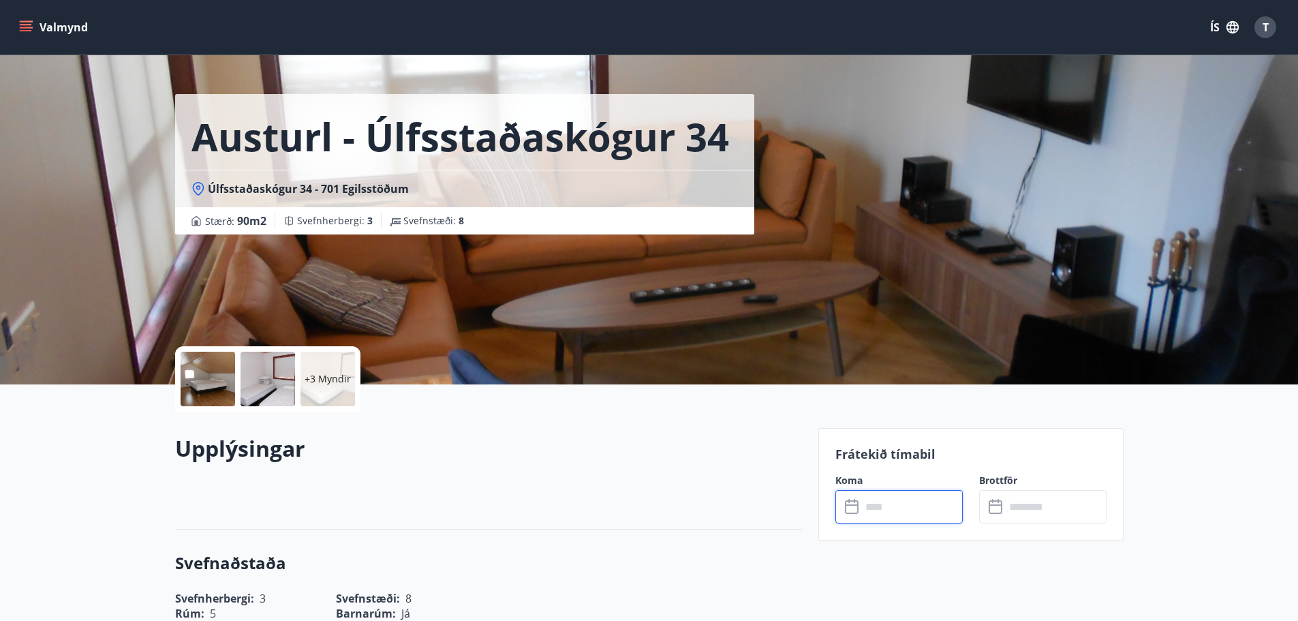
scroll to position [0, 0]
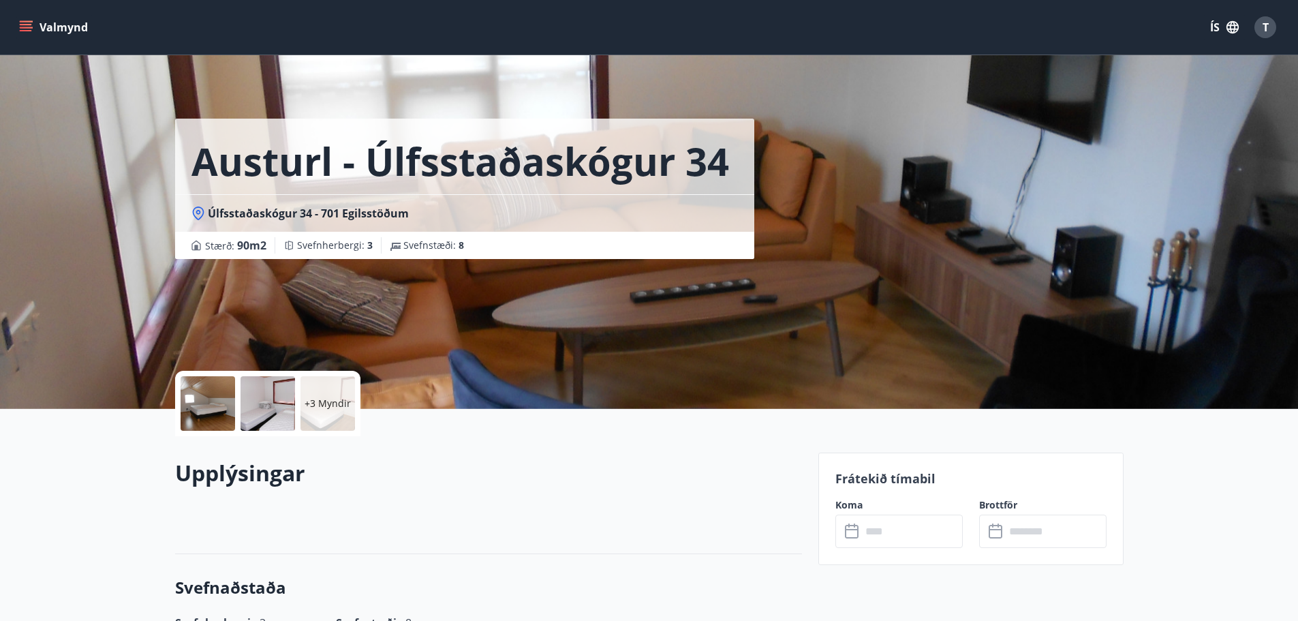
click at [24, 24] on icon "menu" at bounding box center [26, 24] width 12 height 1
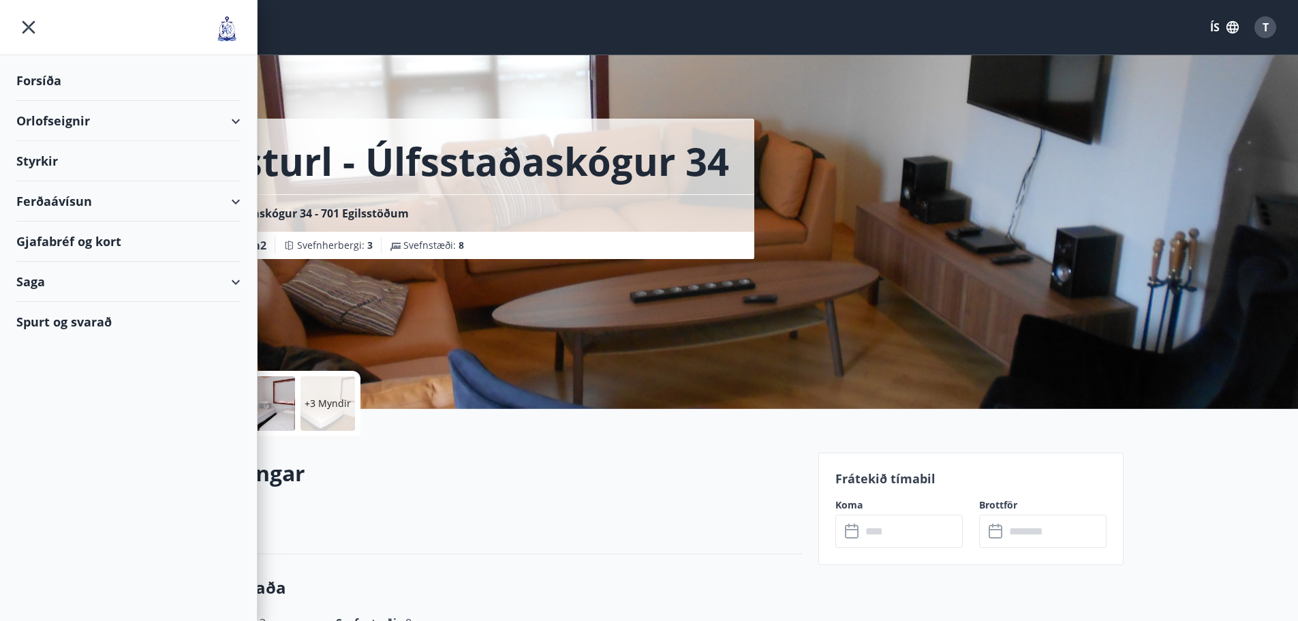
click at [80, 120] on div "Orlofseignir" at bounding box center [128, 121] width 224 height 40
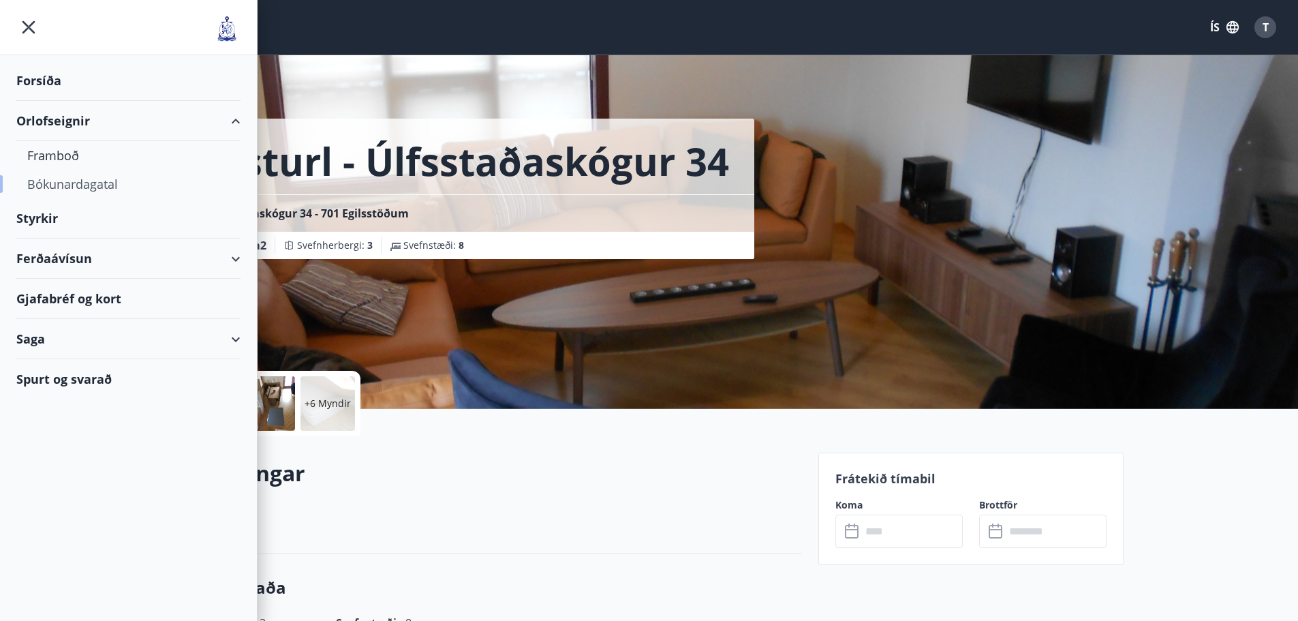
click at [79, 183] on div "Bókunardagatal" at bounding box center [128, 184] width 202 height 29
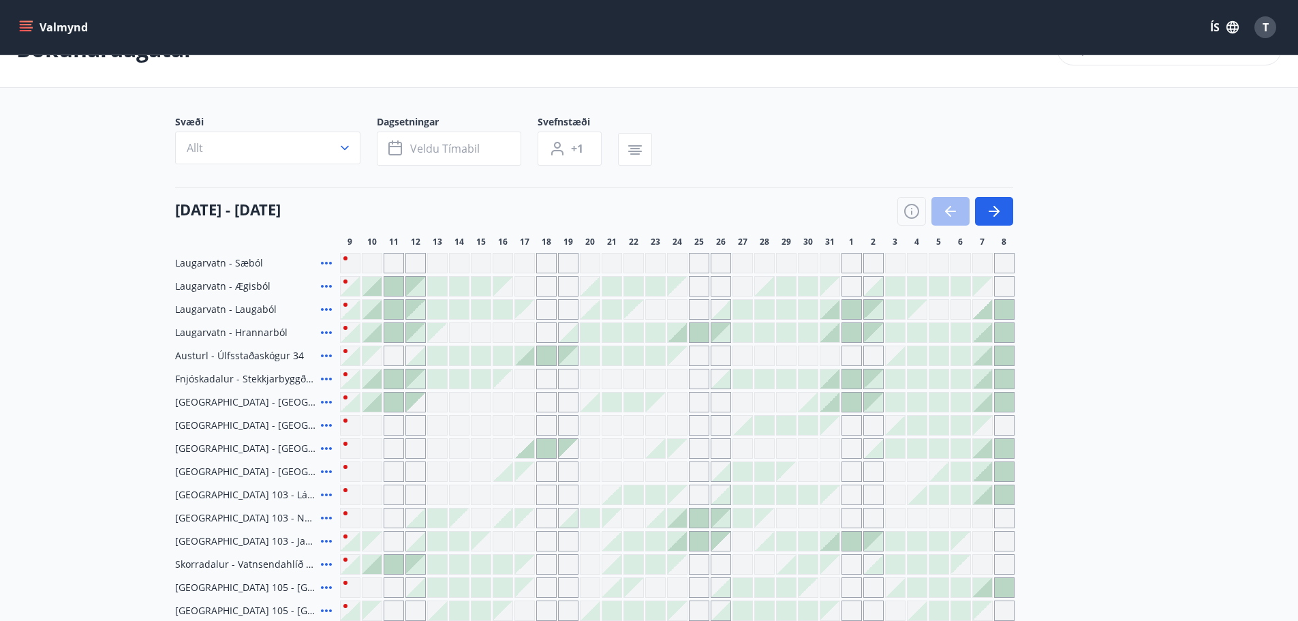
scroll to position [68, 0]
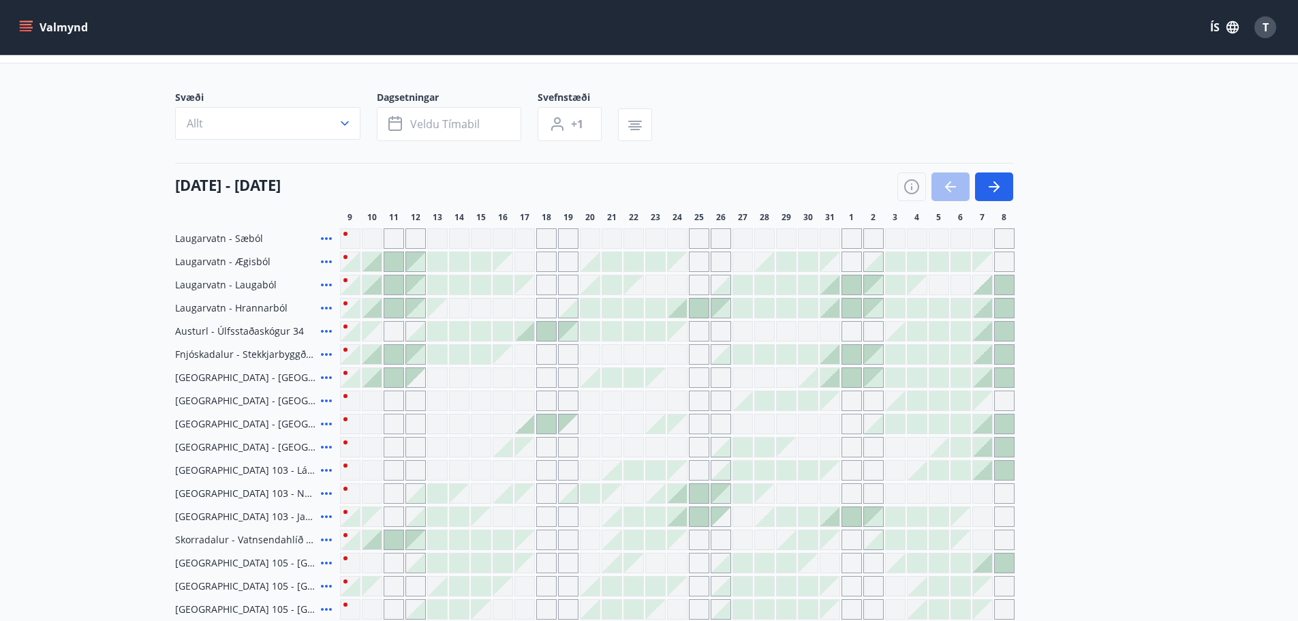
click at [508, 358] on div "Gráir dagar eru ekki bókanlegir" at bounding box center [502, 354] width 19 height 19
click at [481, 354] on div at bounding box center [481, 354] width 19 height 19
click at [480, 352] on div at bounding box center [481, 354] width 19 height 19
click at [456, 356] on div at bounding box center [459, 354] width 19 height 19
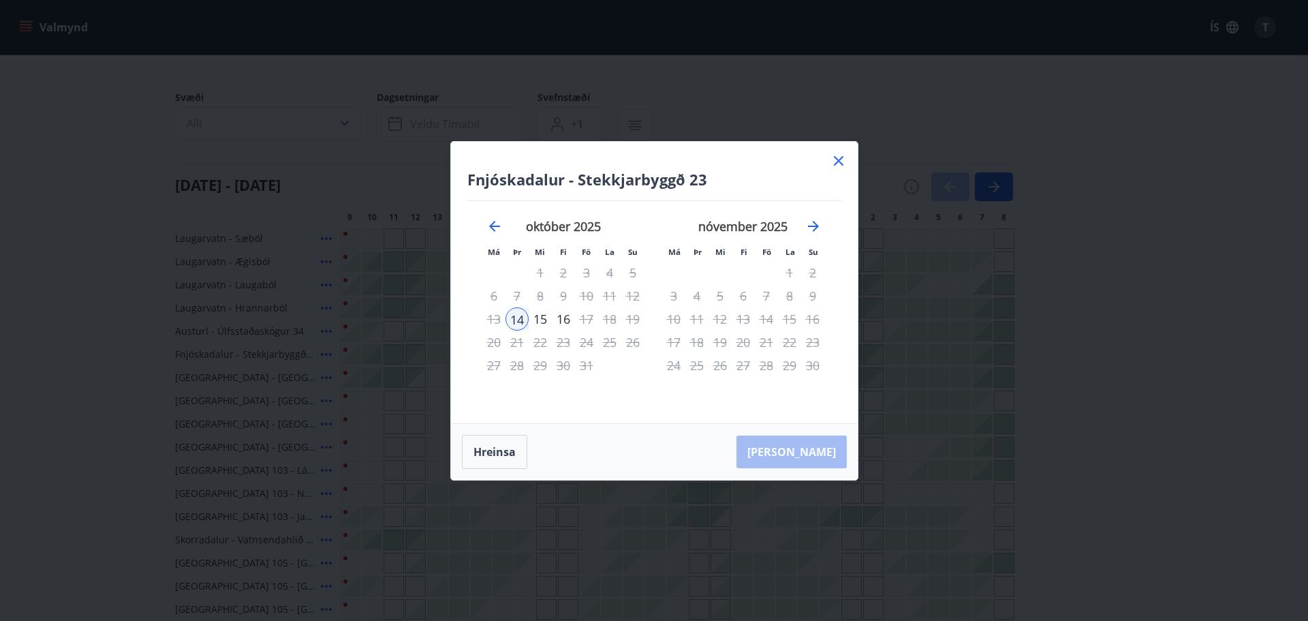
click at [840, 162] on icon at bounding box center [839, 161] width 10 height 10
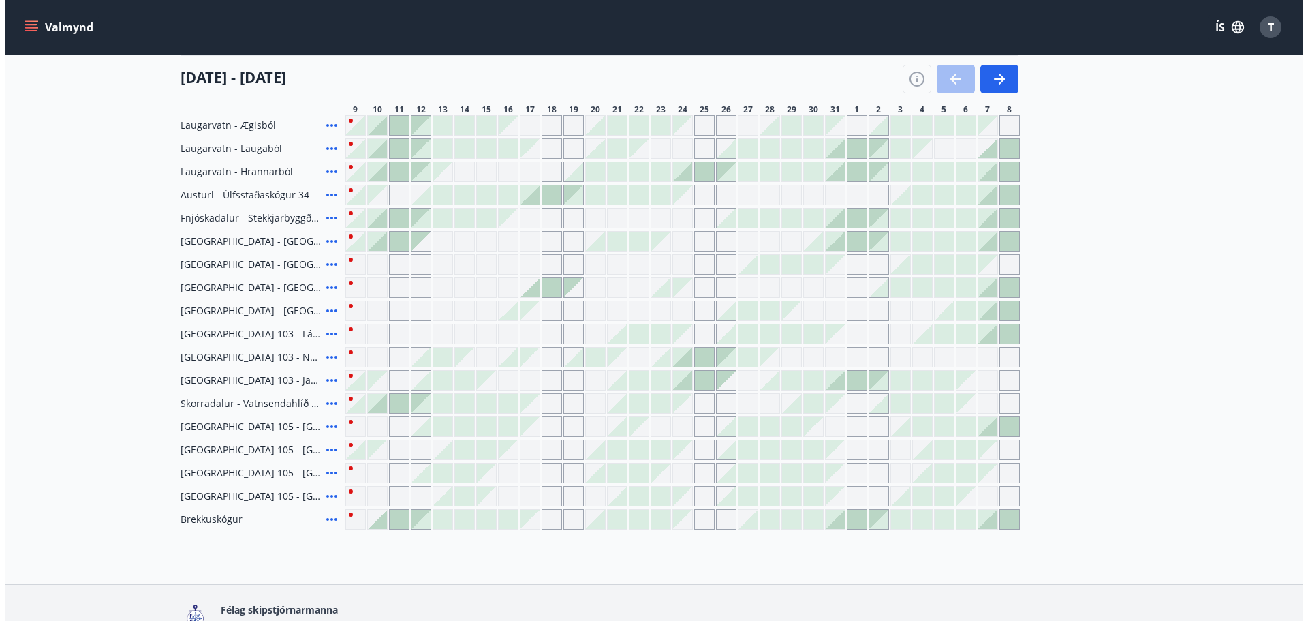
scroll to position [0, 0]
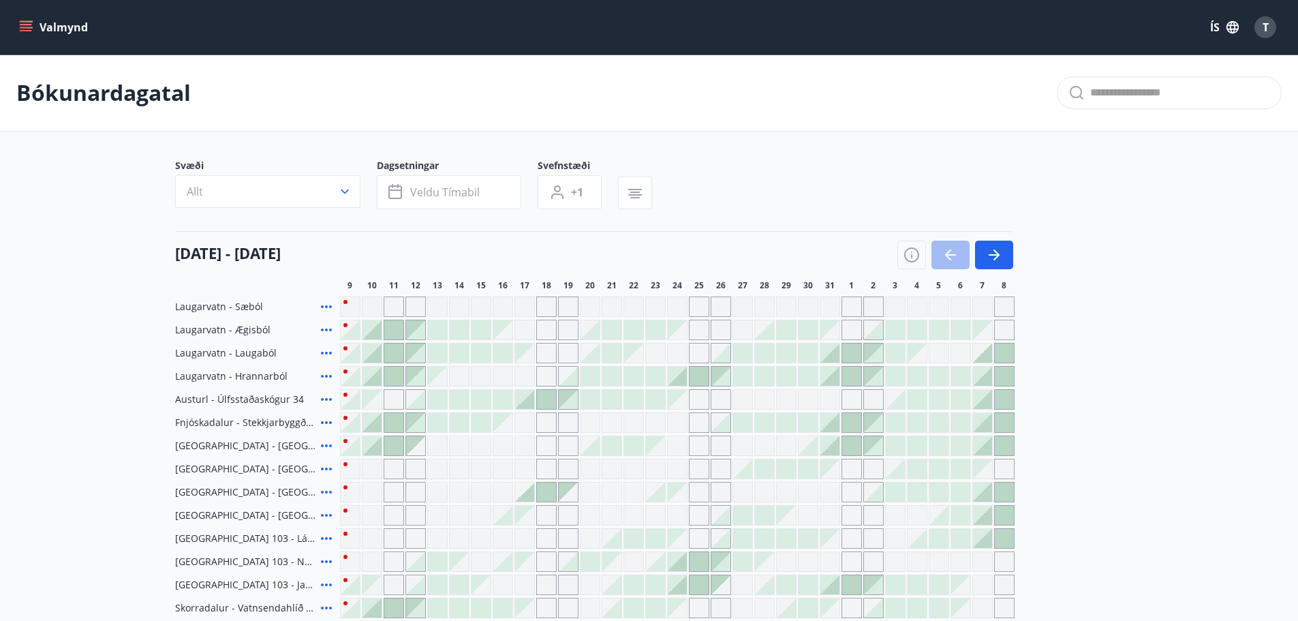
click at [29, 25] on icon "menu" at bounding box center [26, 24] width 12 height 1
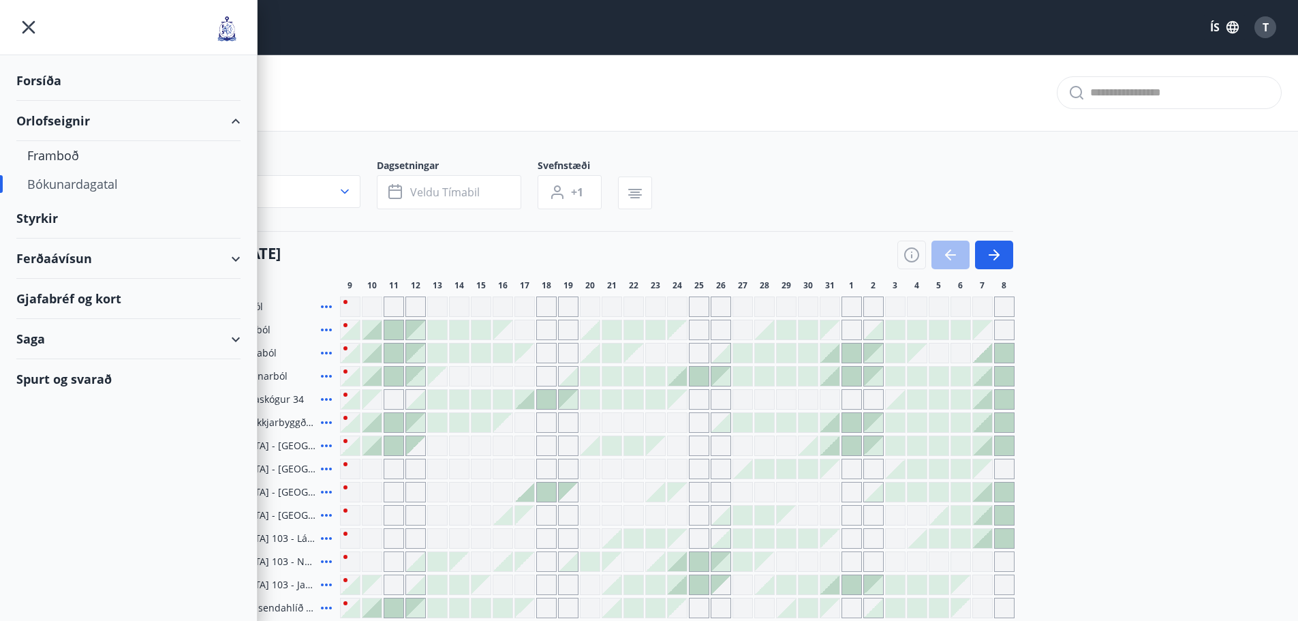
click at [48, 85] on div "Forsíða" at bounding box center [128, 81] width 224 height 40
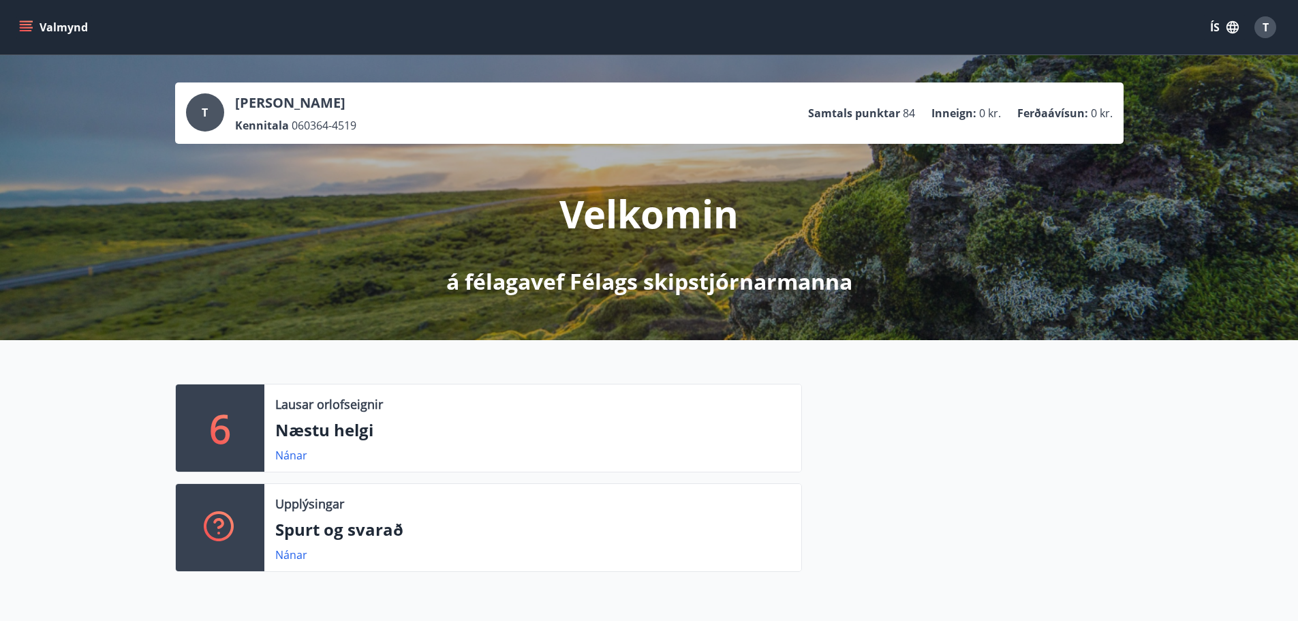
click at [1270, 26] on div "T" at bounding box center [1266, 27] width 22 height 22
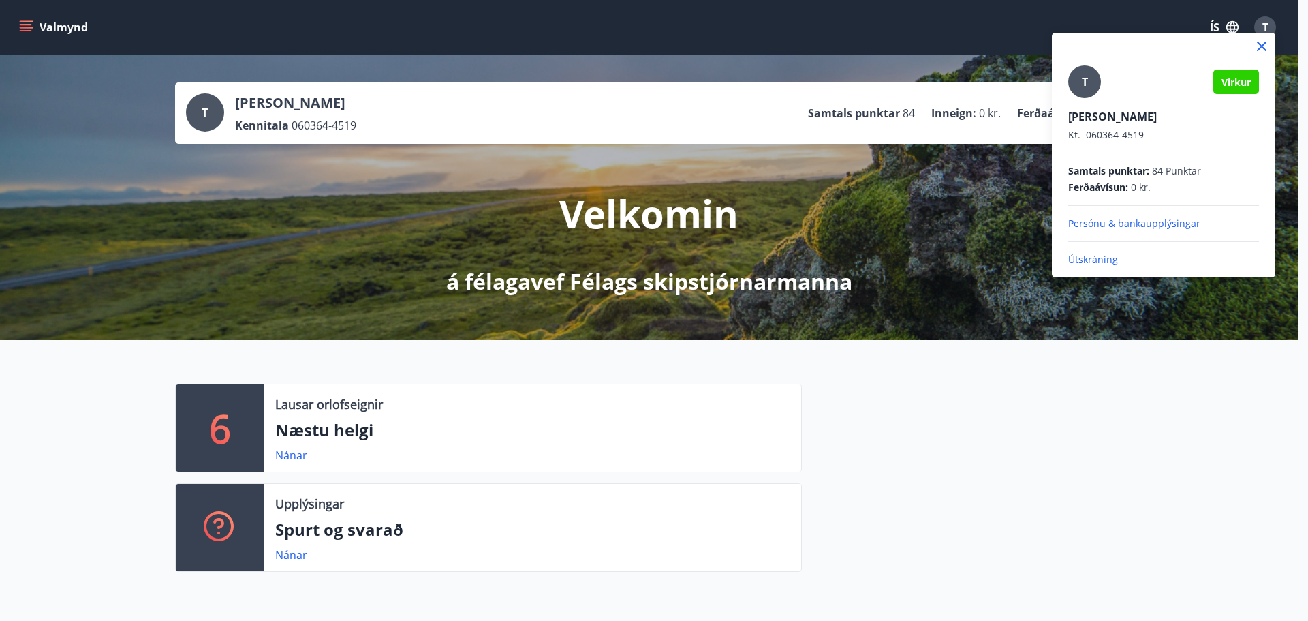
click at [1093, 258] on p "Útskráning" at bounding box center [1164, 260] width 191 height 14
